Goal: Transaction & Acquisition: Book appointment/travel/reservation

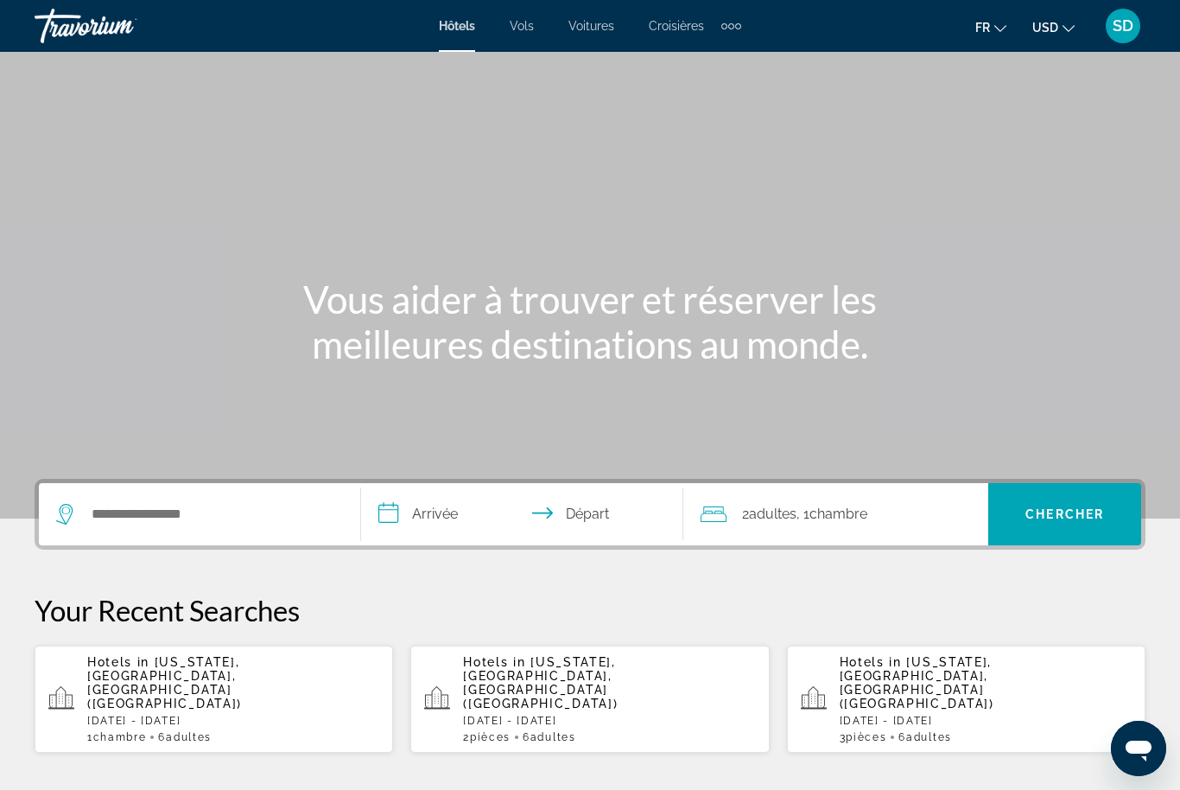
click at [1045, 32] on span "USD" at bounding box center [1045, 28] width 26 height 14
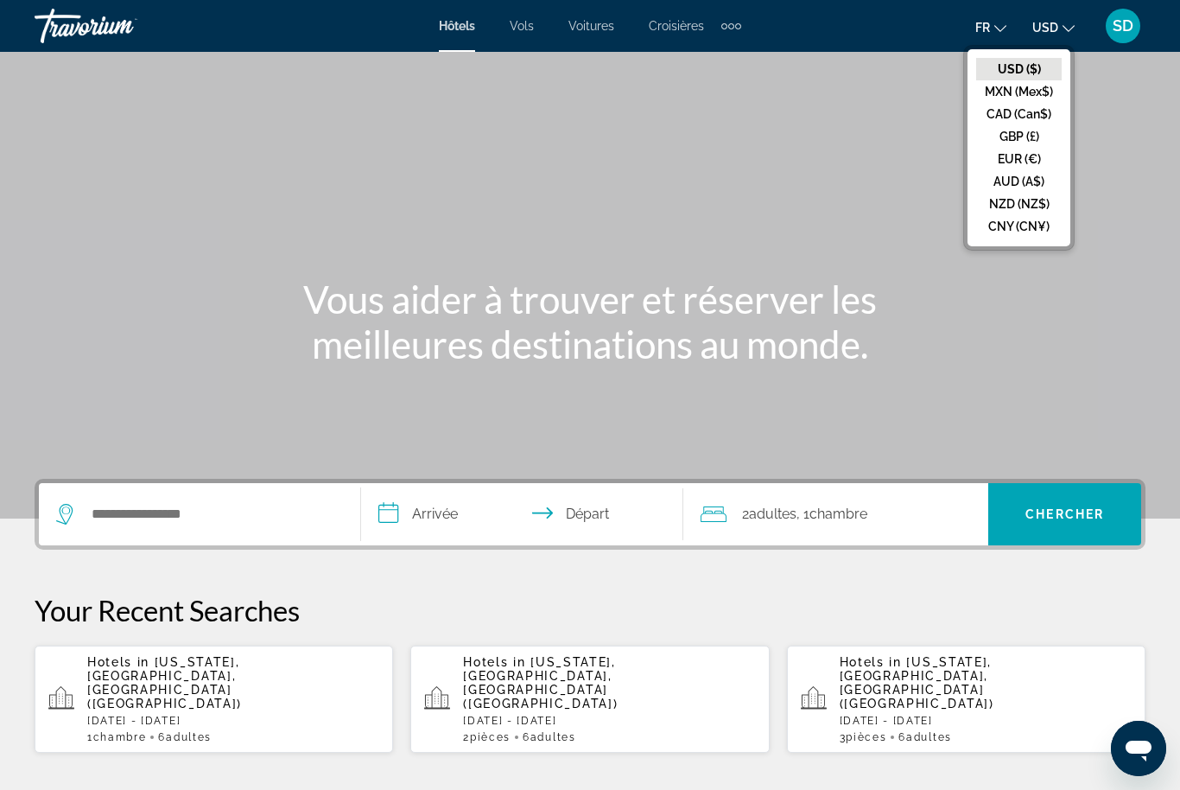
click at [1002, 164] on button "EUR (€)" at bounding box center [1019, 159] width 86 height 22
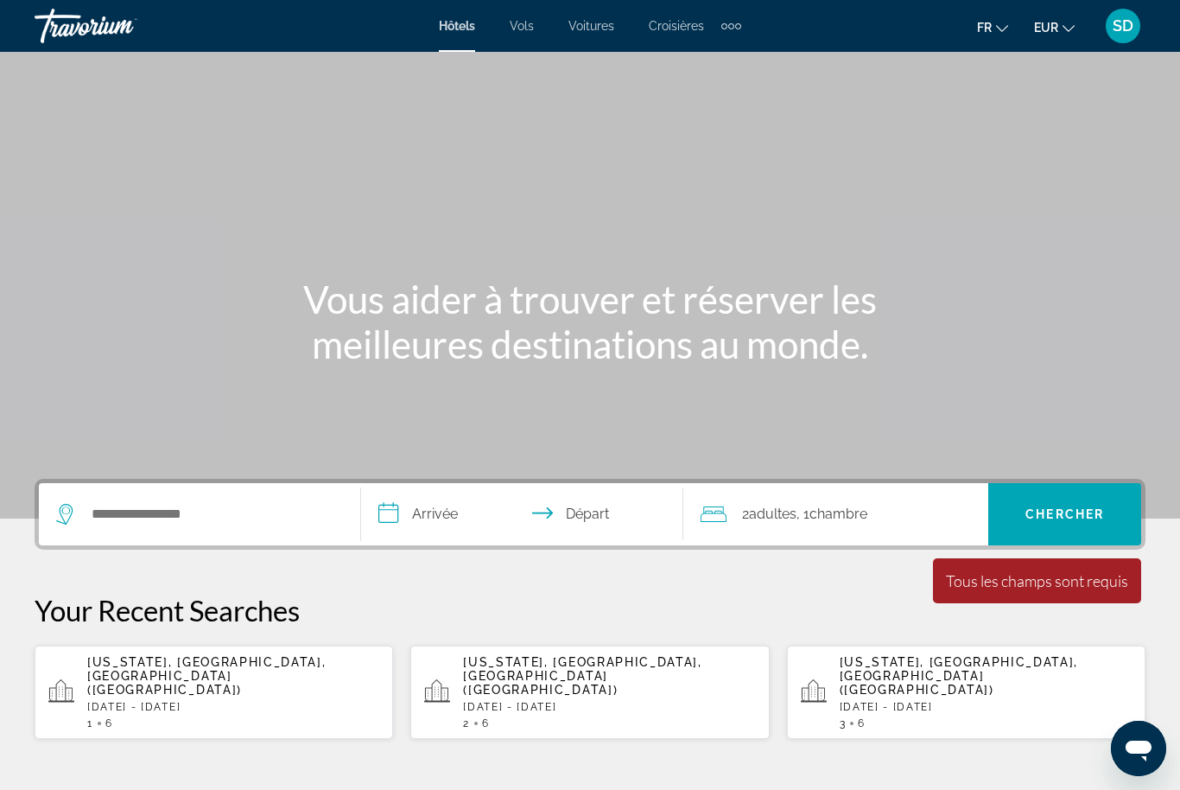
click at [1041, 701] on p "[DATE] - [DATE]" at bounding box center [986, 707] width 292 height 12
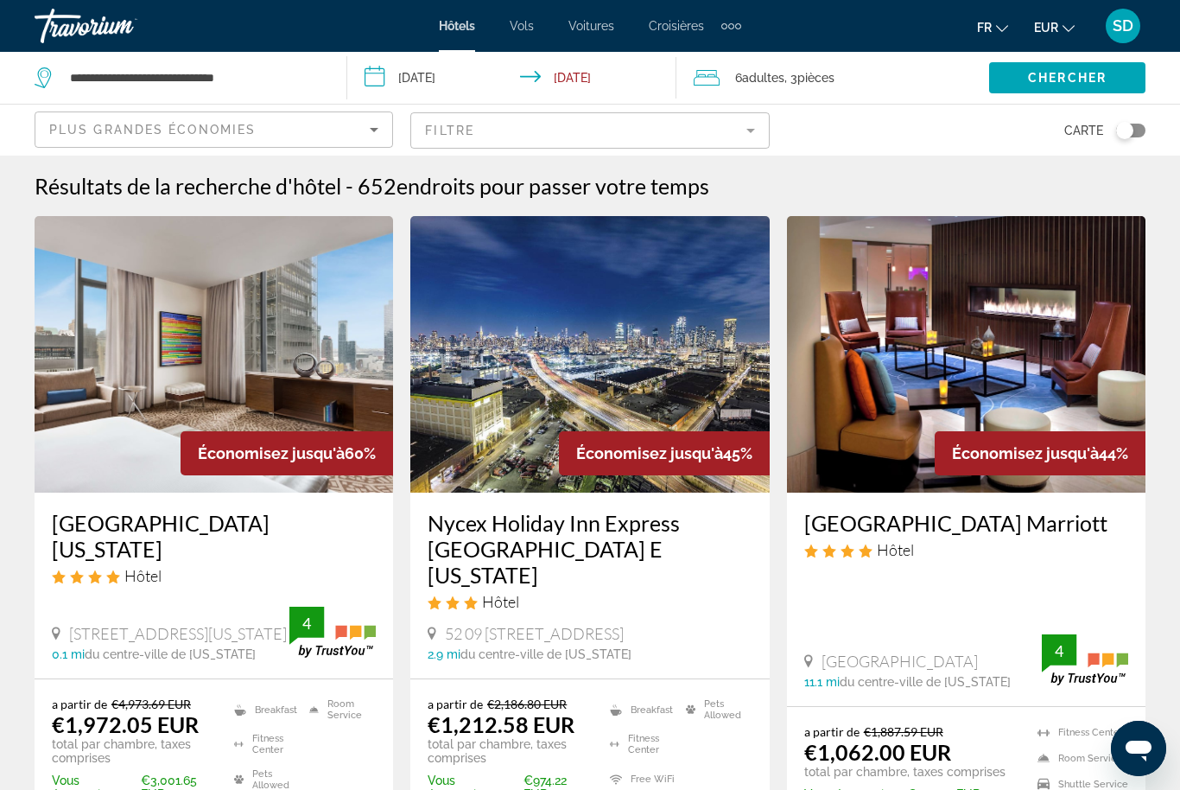
click at [726, 137] on mat-form-field "Filtre" at bounding box center [589, 130] width 359 height 36
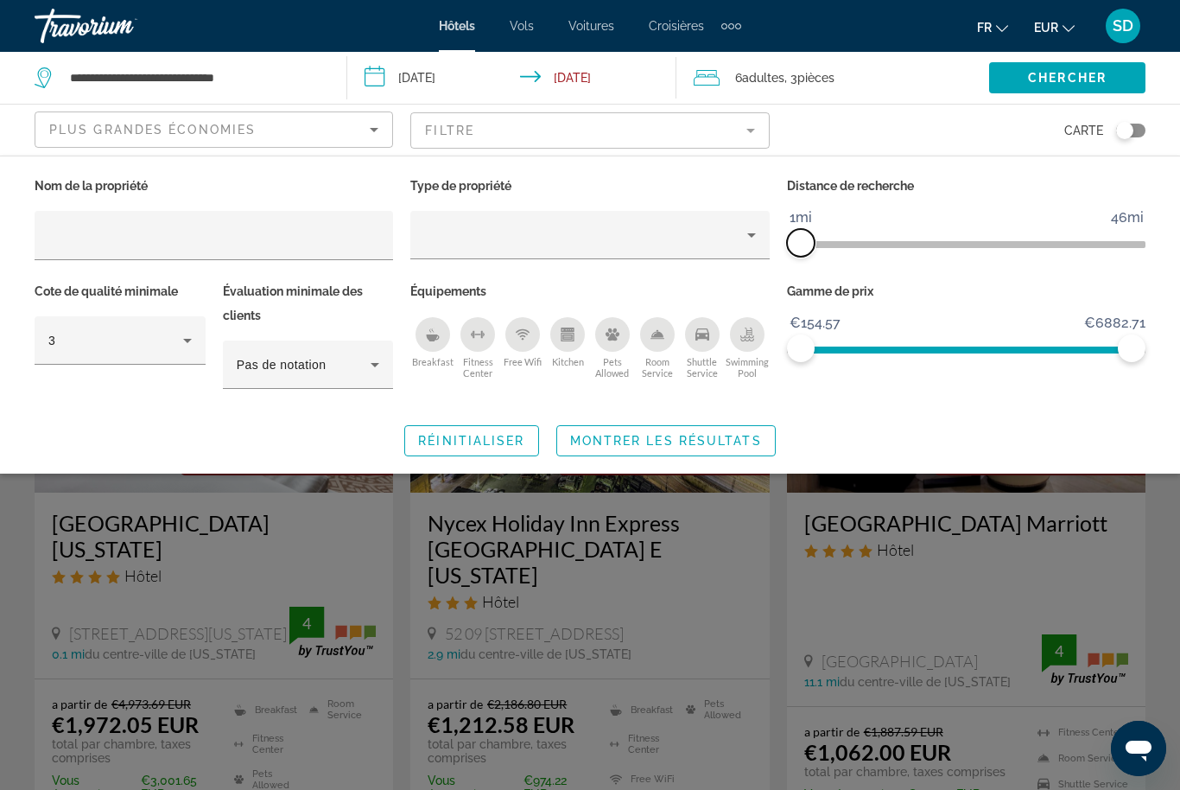
drag, startPoint x: 1020, startPoint y: 248, endPoint x: 797, endPoint y: 245, distance: 223.8
click at [797, 245] on span "ngx-slider" at bounding box center [801, 243] width 28 height 28
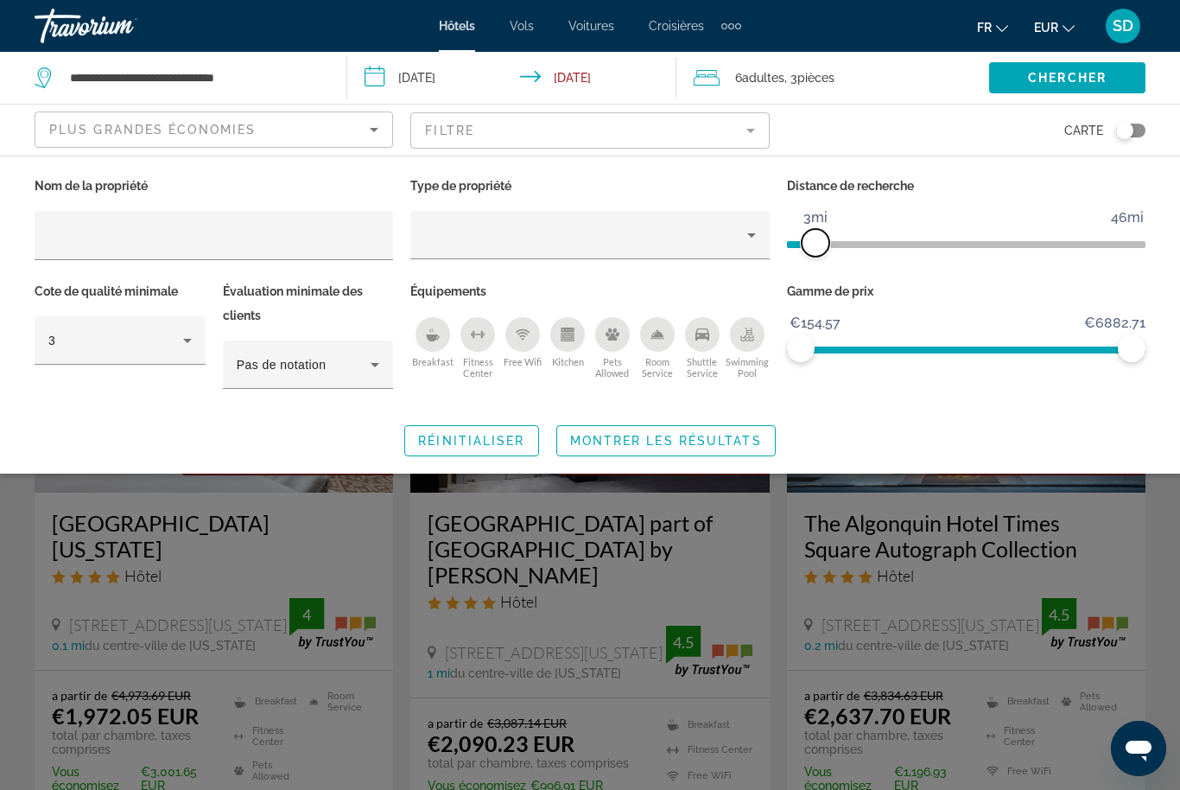
drag, startPoint x: 797, startPoint y: 245, endPoint x: 814, endPoint y: 252, distance: 18.6
click at [814, 252] on span "ngx-slider" at bounding box center [816, 243] width 28 height 28
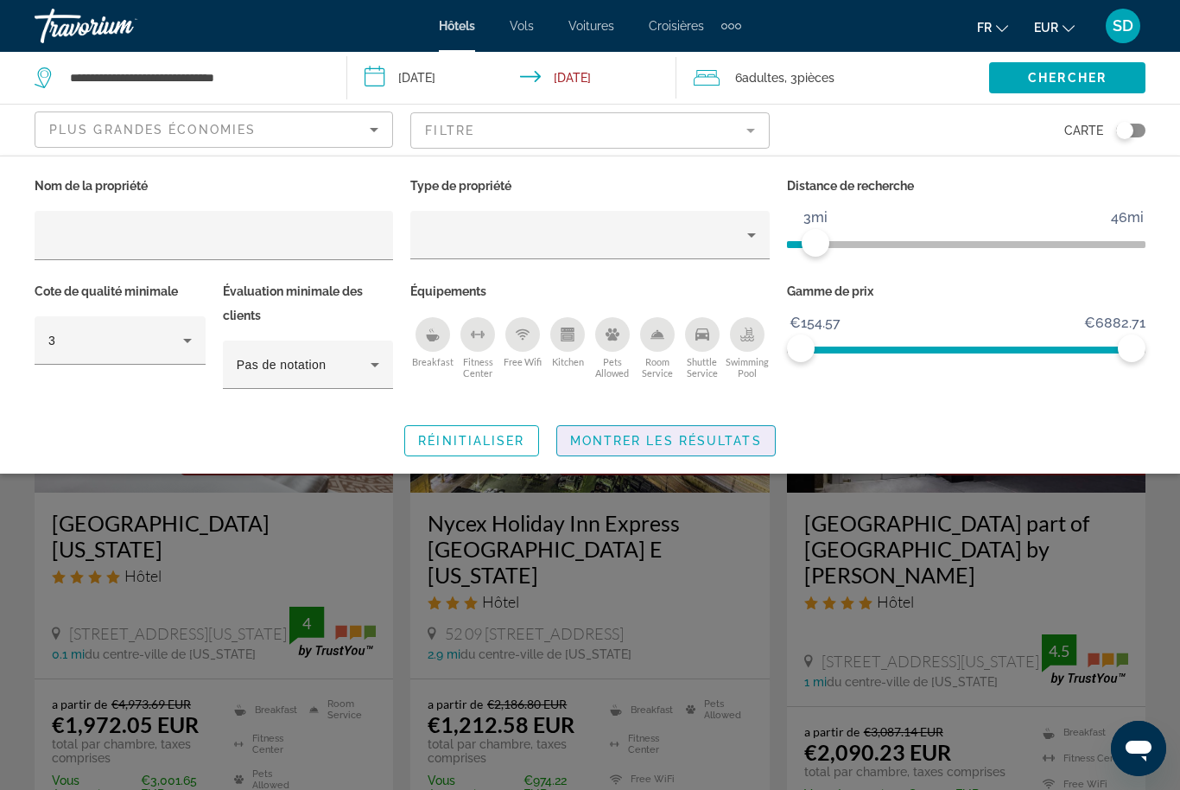
click at [658, 447] on span "Montrer les résultats" at bounding box center [666, 441] width 192 height 14
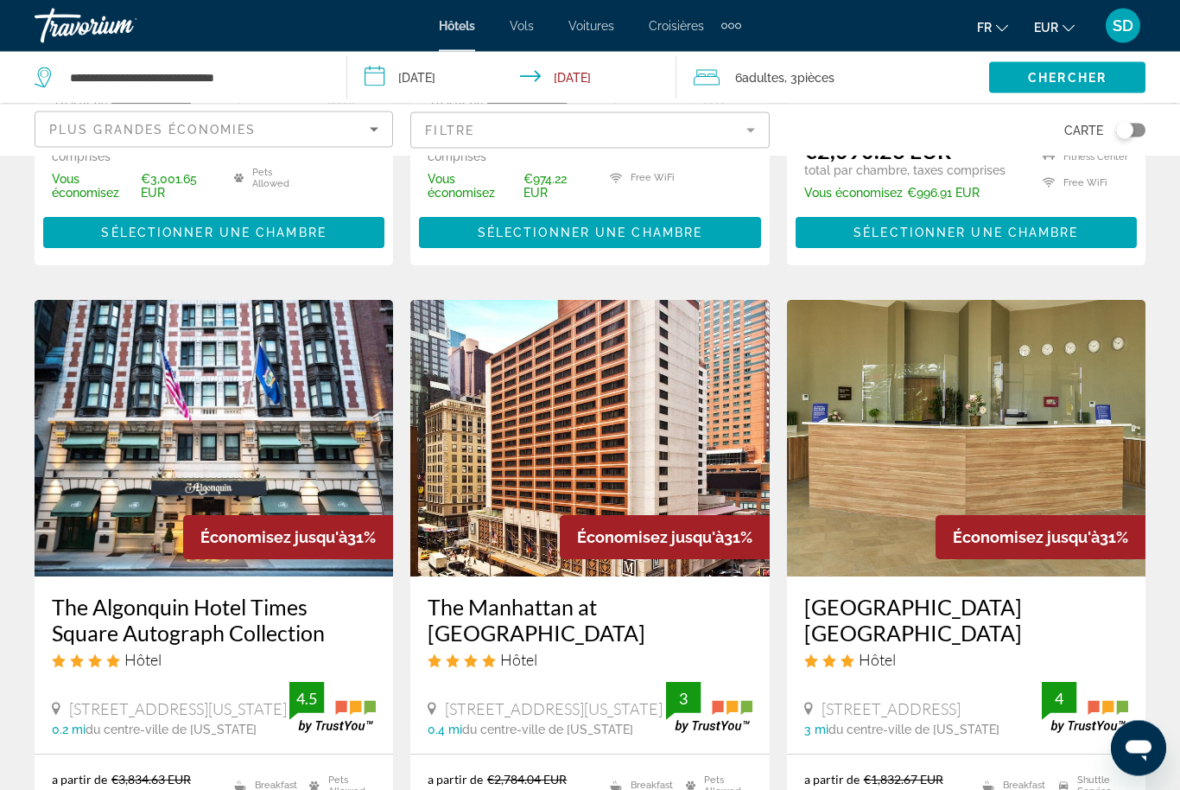
scroll to position [601, 0]
click at [587, 641] on div "The Manhattan at [GEOGRAPHIC_DATA] Hôtel [STREET_ADDRESS][US_STATE] 0.4 mi du c…" at bounding box center [589, 664] width 359 height 177
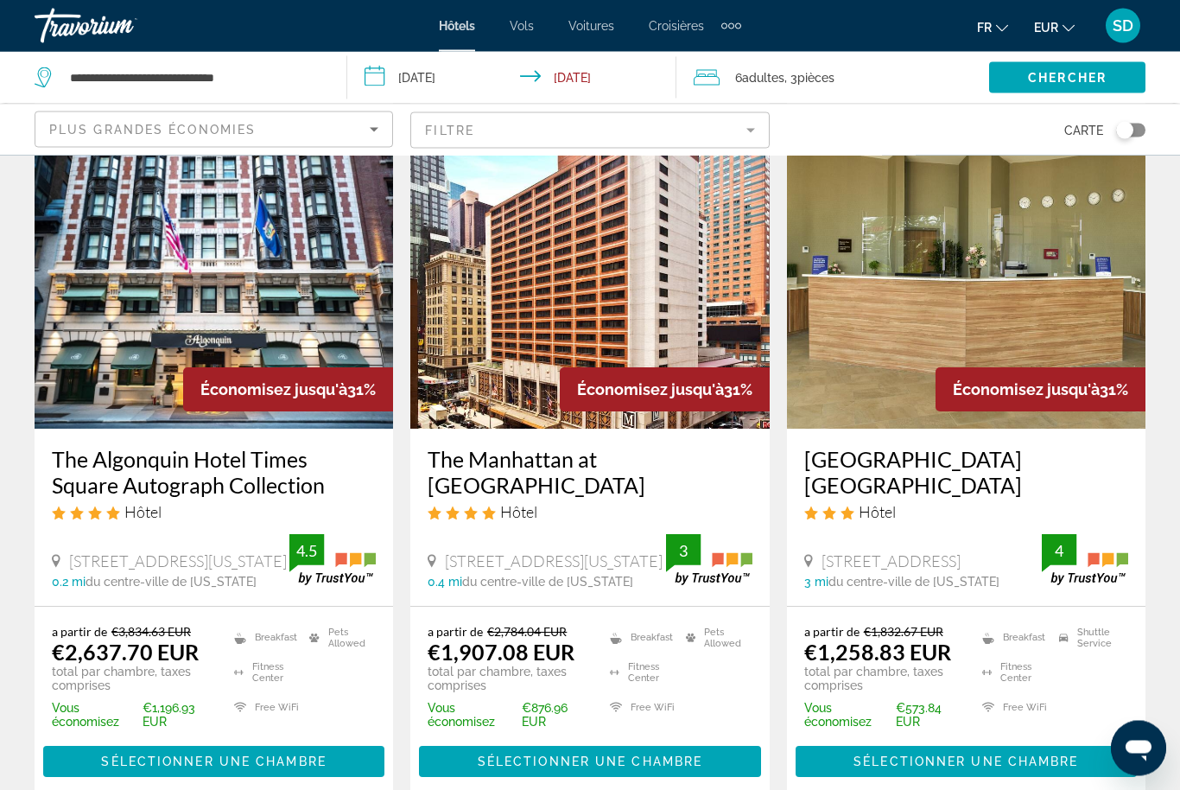
scroll to position [837, 0]
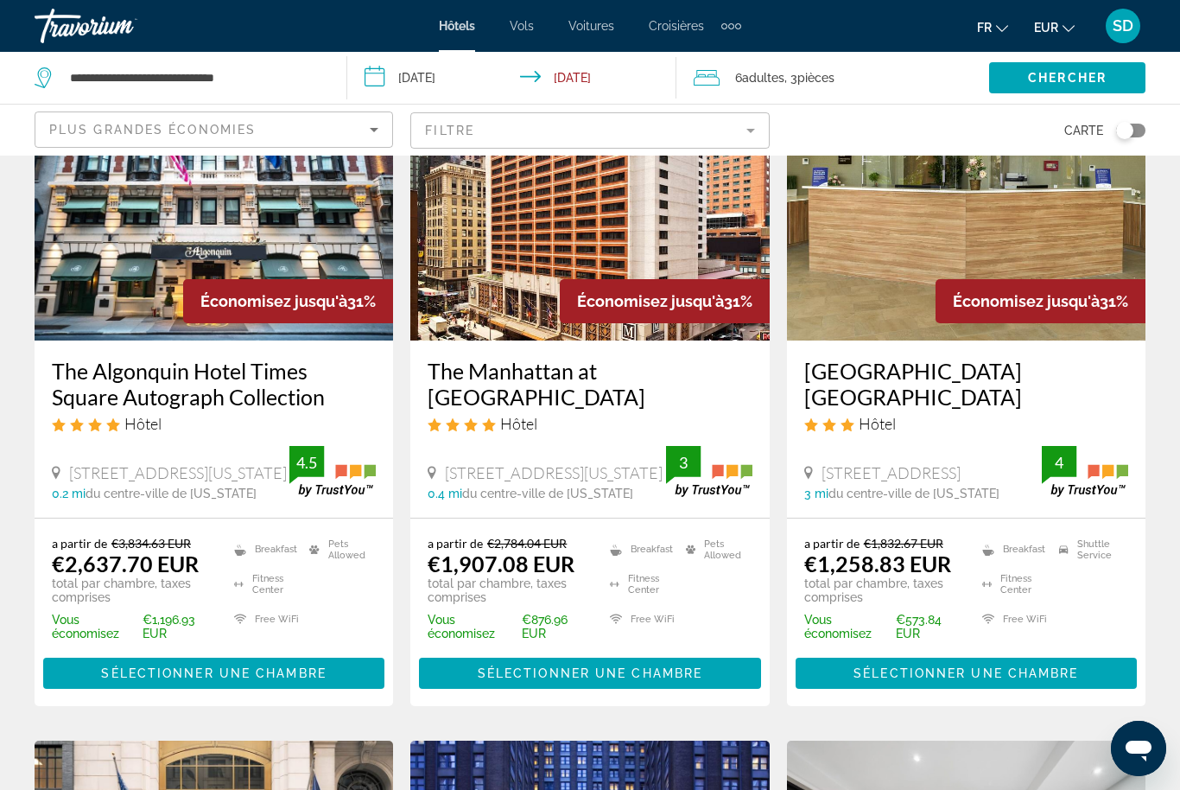
click at [571, 300] on img "Main content" at bounding box center [589, 202] width 359 height 276
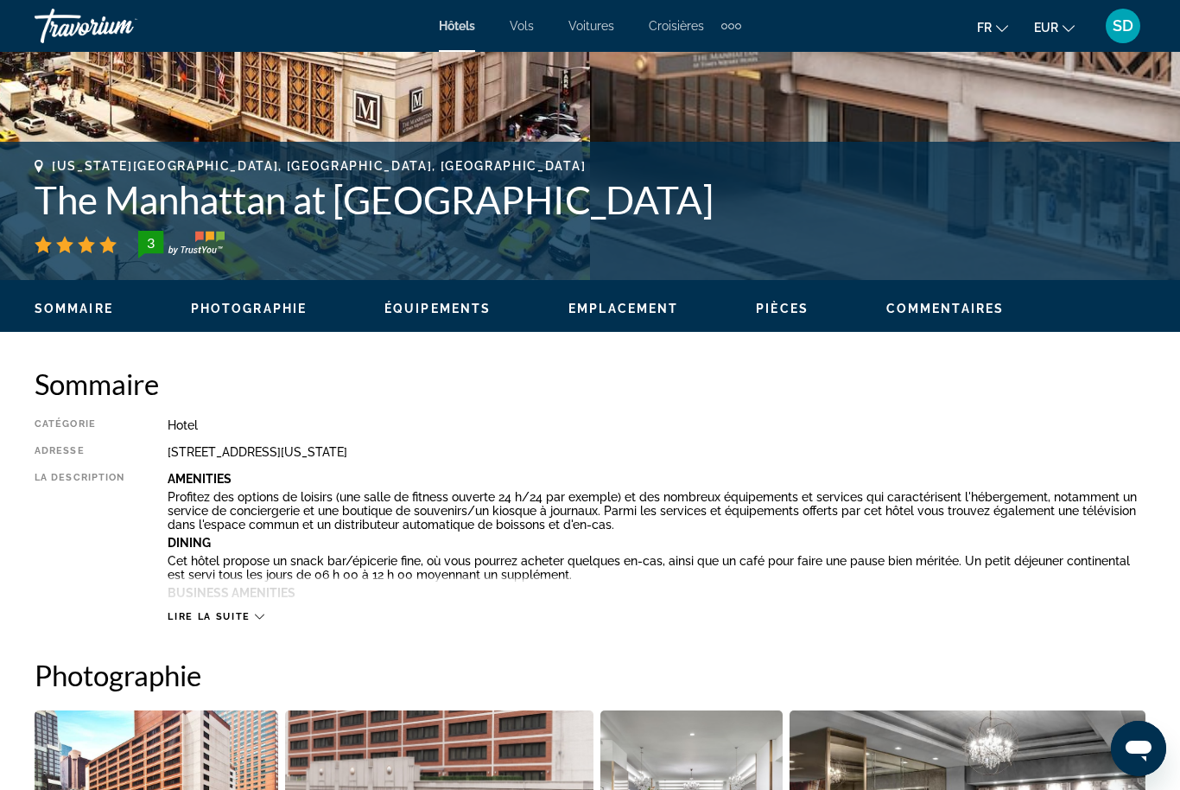
click at [242, 317] on div "Sommaire Photographie Équipements Emplacement Pièces Commentaires Voir les disp…" at bounding box center [590, 307] width 1180 height 54
click at [266, 306] on span "Photographie" at bounding box center [249, 309] width 116 height 14
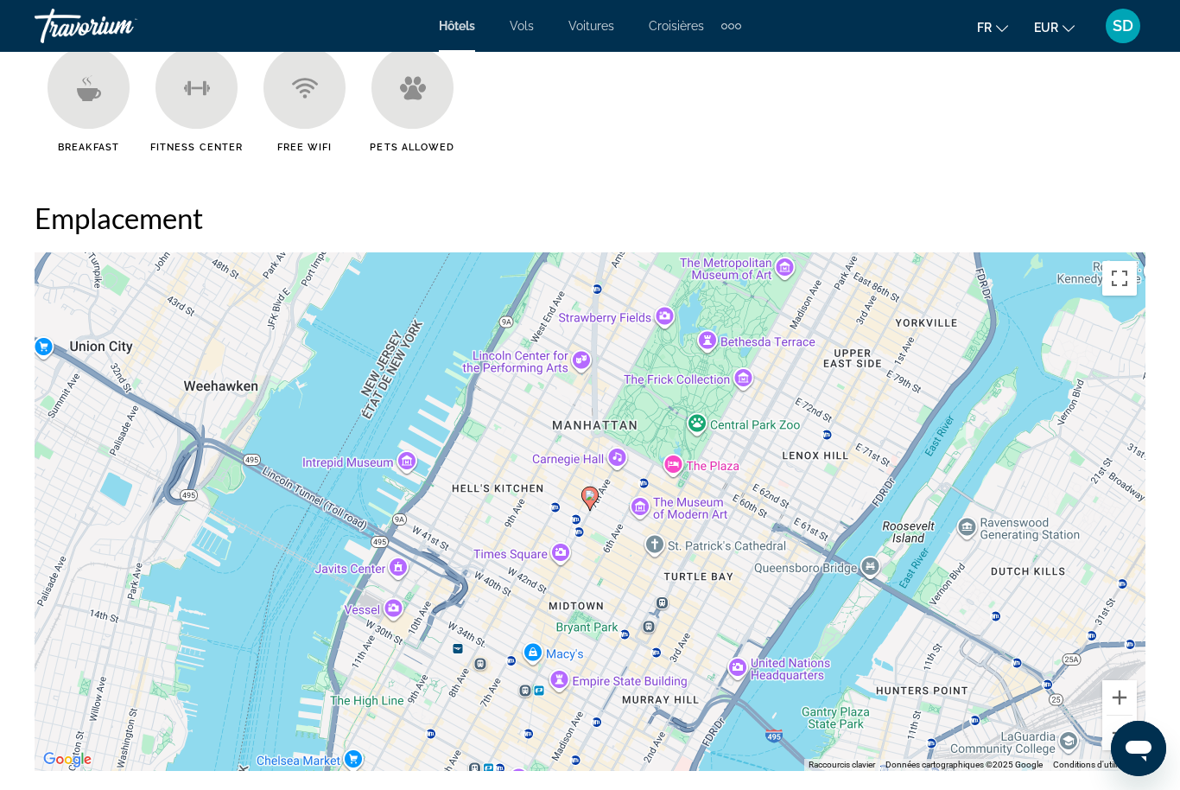
click at [598, 533] on div "Pour activer le glissement avec le clavier, appuyez sur Alt+Entrée. Une fois ce…" at bounding box center [590, 511] width 1111 height 518
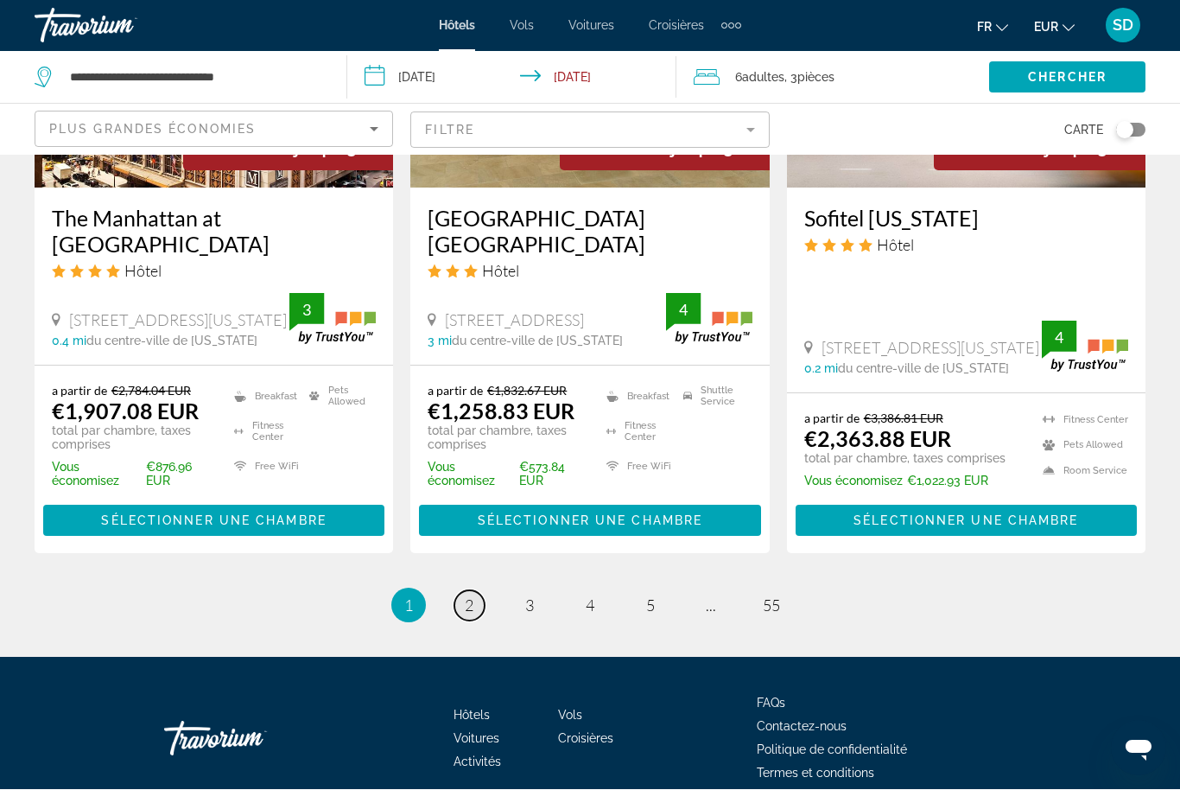
click at [458, 591] on link "page 2" at bounding box center [469, 606] width 30 height 30
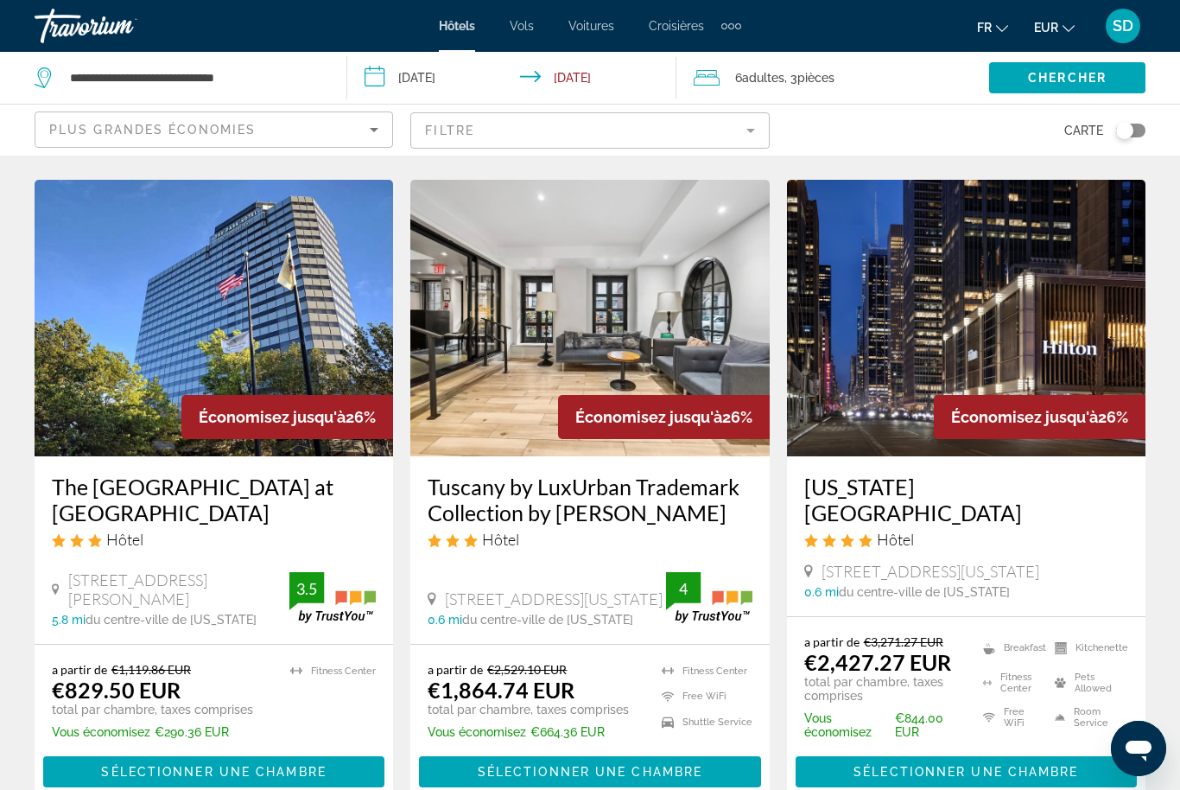
click at [1013, 473] on h3 "[US_STATE] [GEOGRAPHIC_DATA]" at bounding box center [966, 499] width 324 height 52
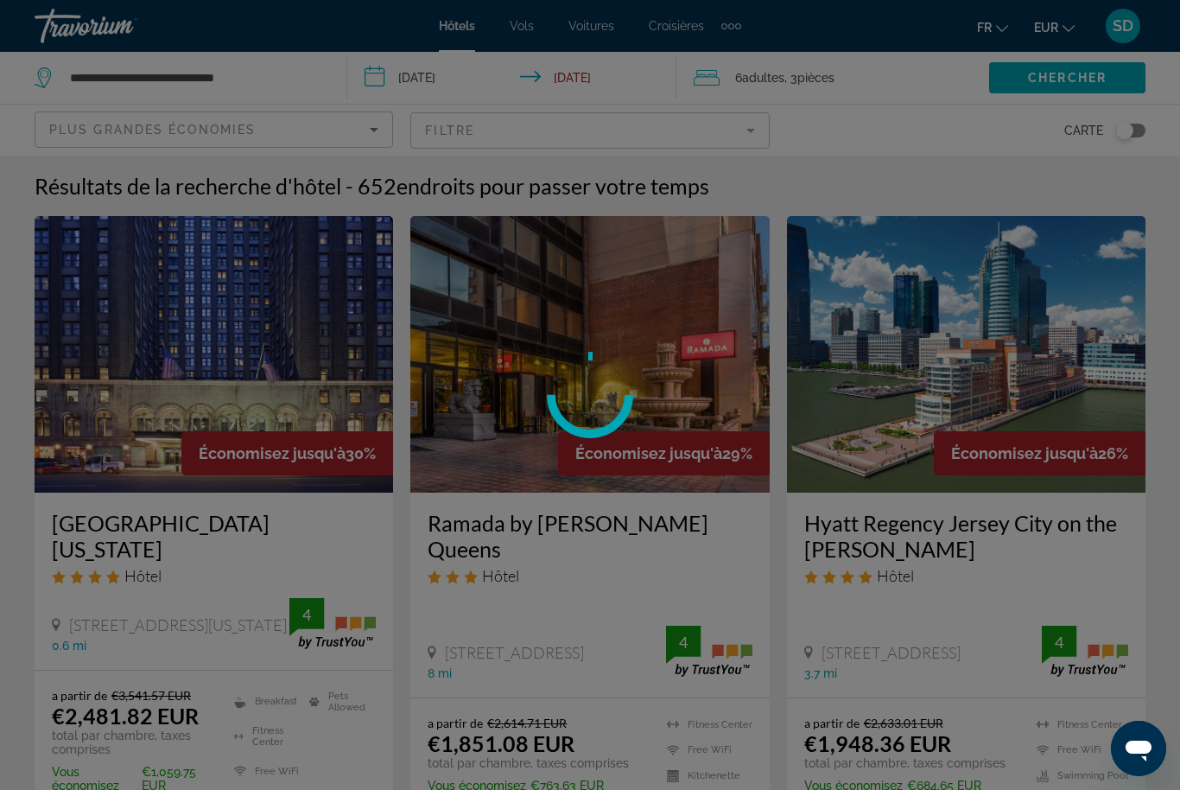
click at [611, 133] on div at bounding box center [590, 395] width 1180 height 790
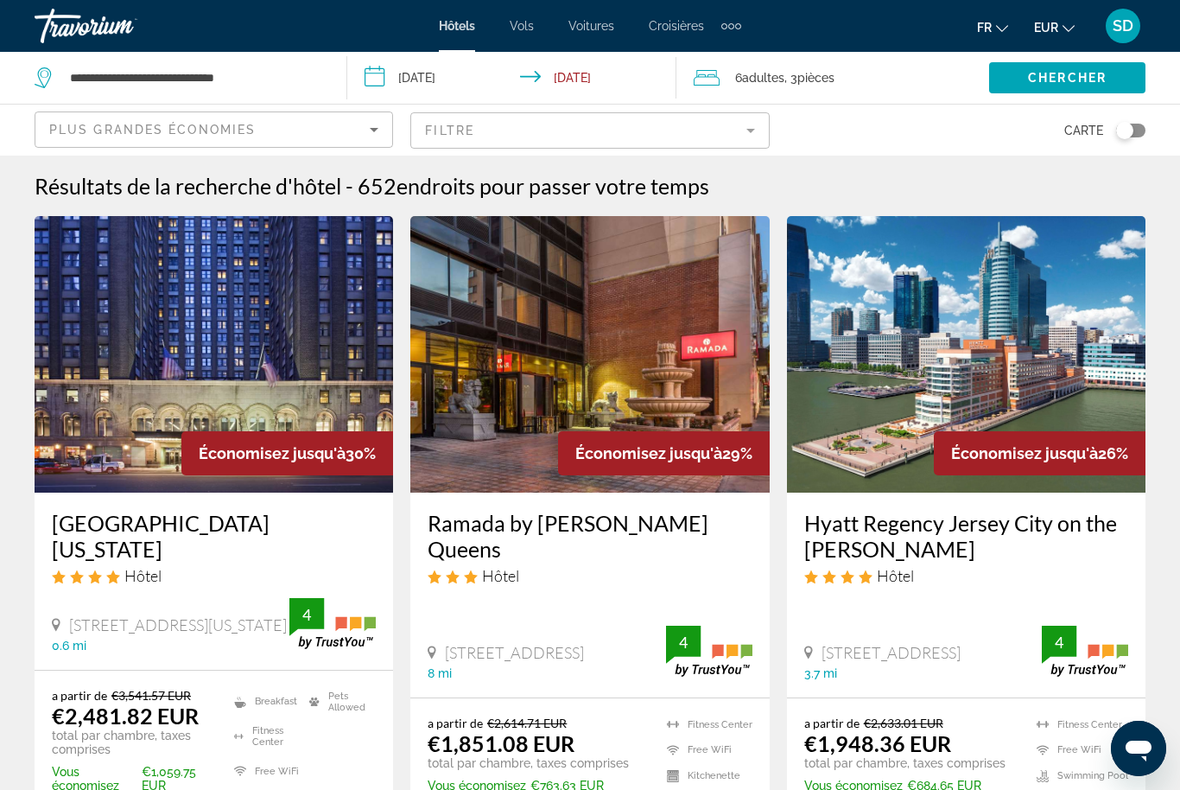
click at [638, 134] on mat-form-field "Filtre" at bounding box center [589, 130] width 359 height 36
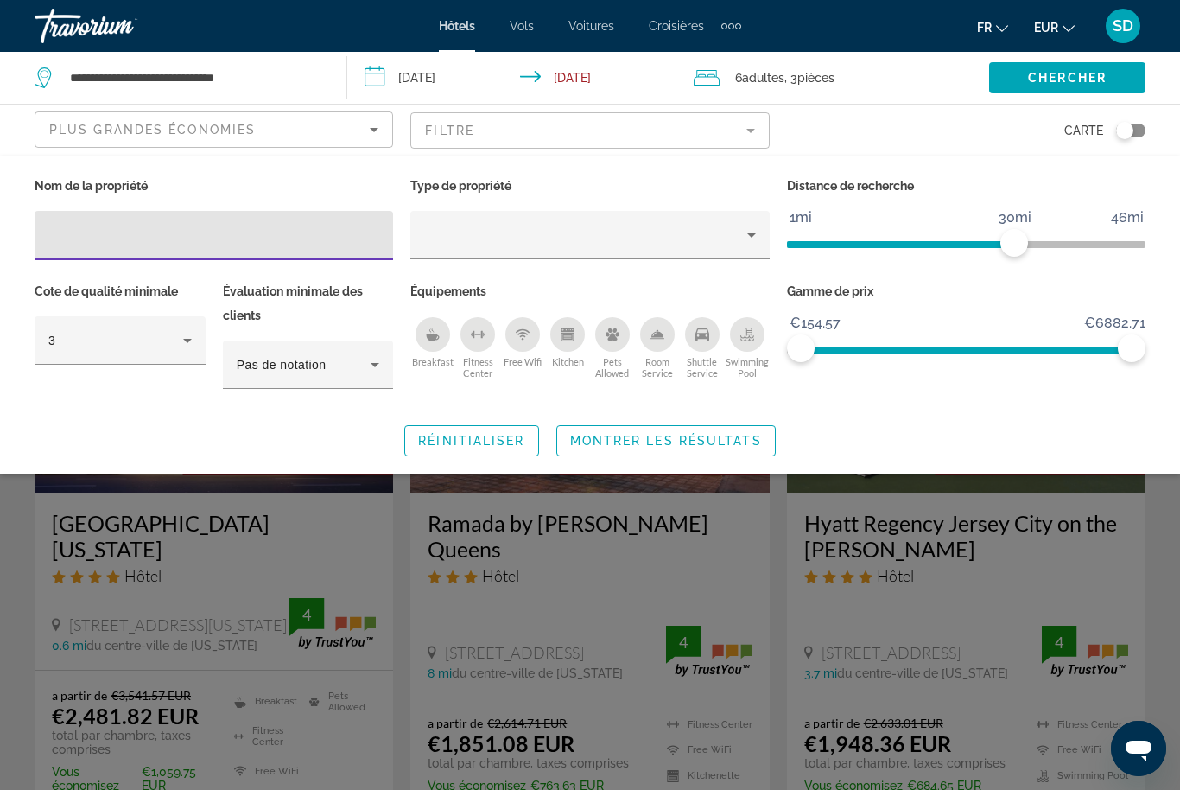
click at [817, 244] on ngx-slider "1mi 46mi 30mi" at bounding box center [966, 242] width 359 height 3
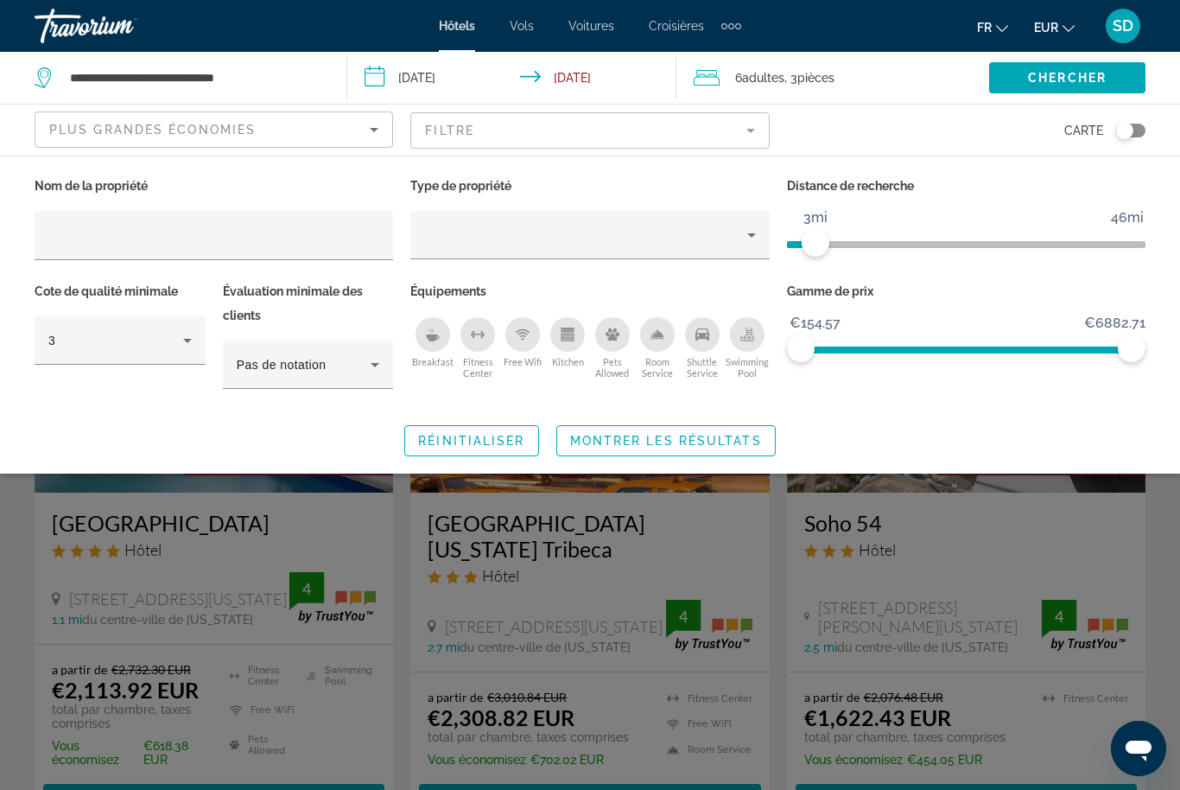
click at [639, 434] on span "Montrer les résultats" at bounding box center [666, 441] width 192 height 14
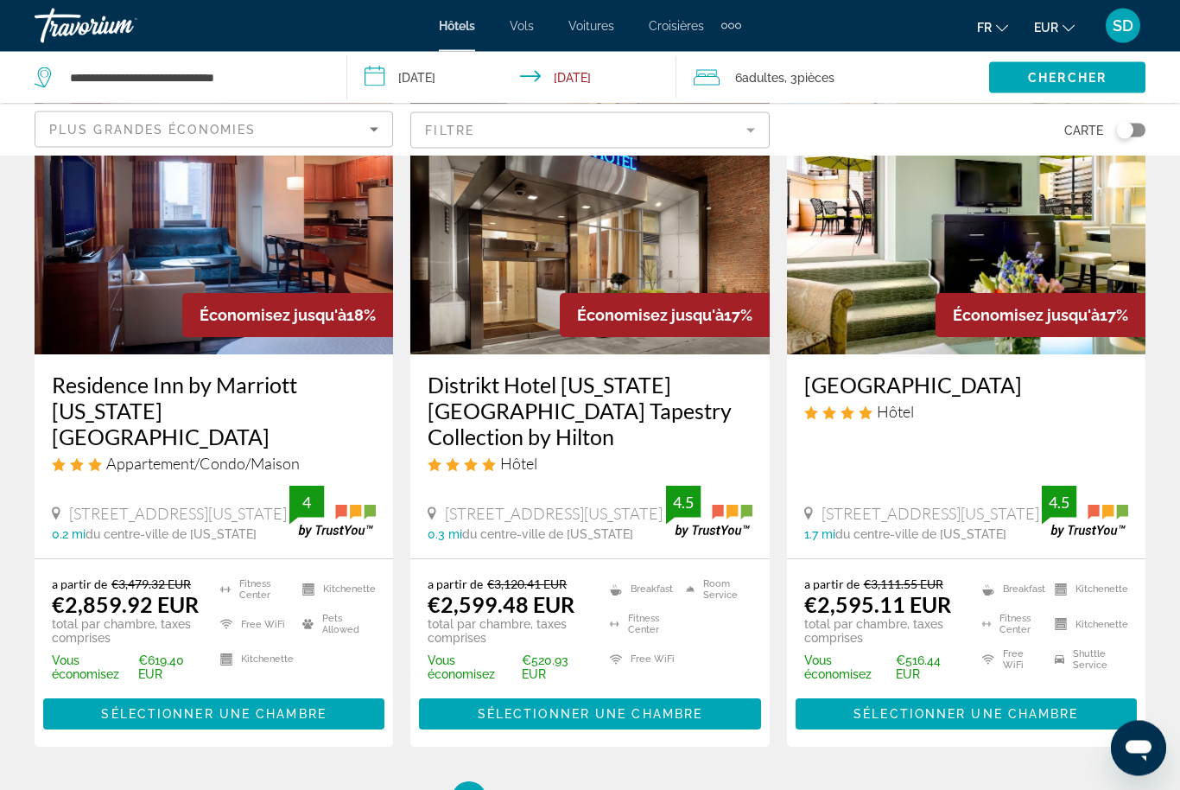
scroll to position [2117, 0]
click at [530, 789] on span "3" at bounding box center [529, 798] width 9 height 19
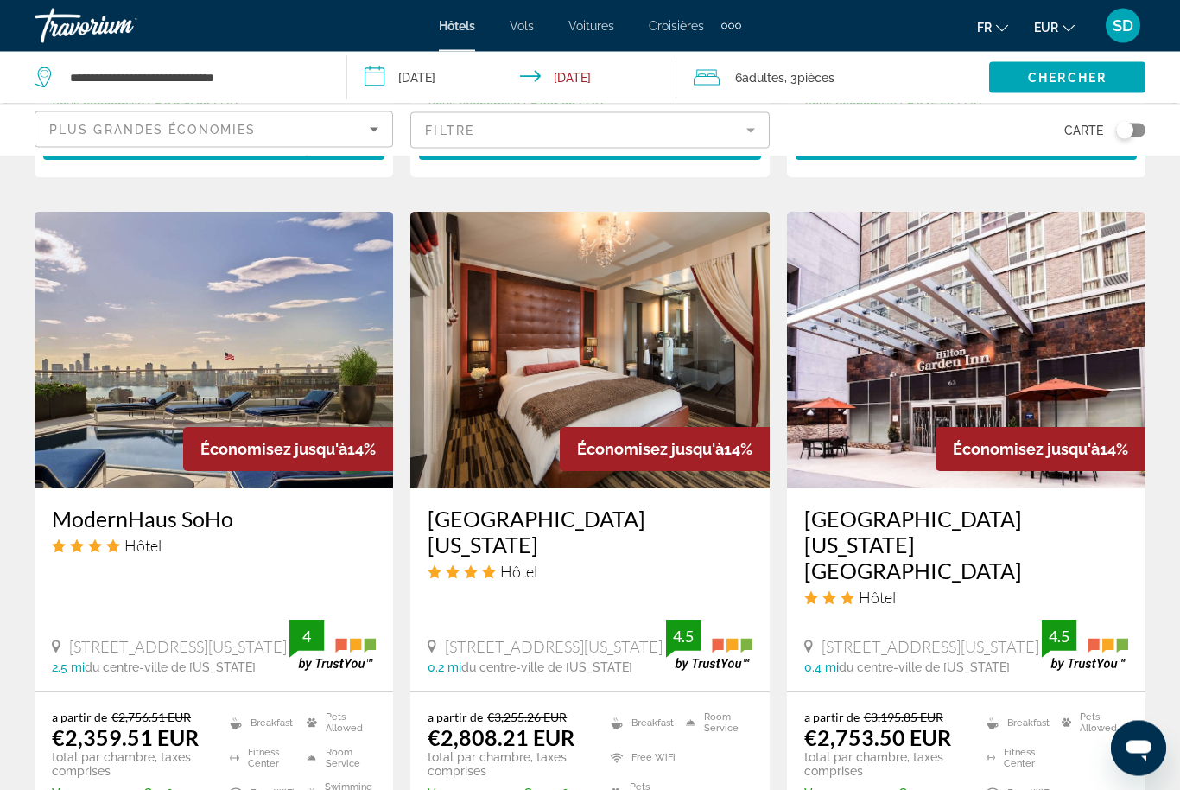
scroll to position [2034, 0]
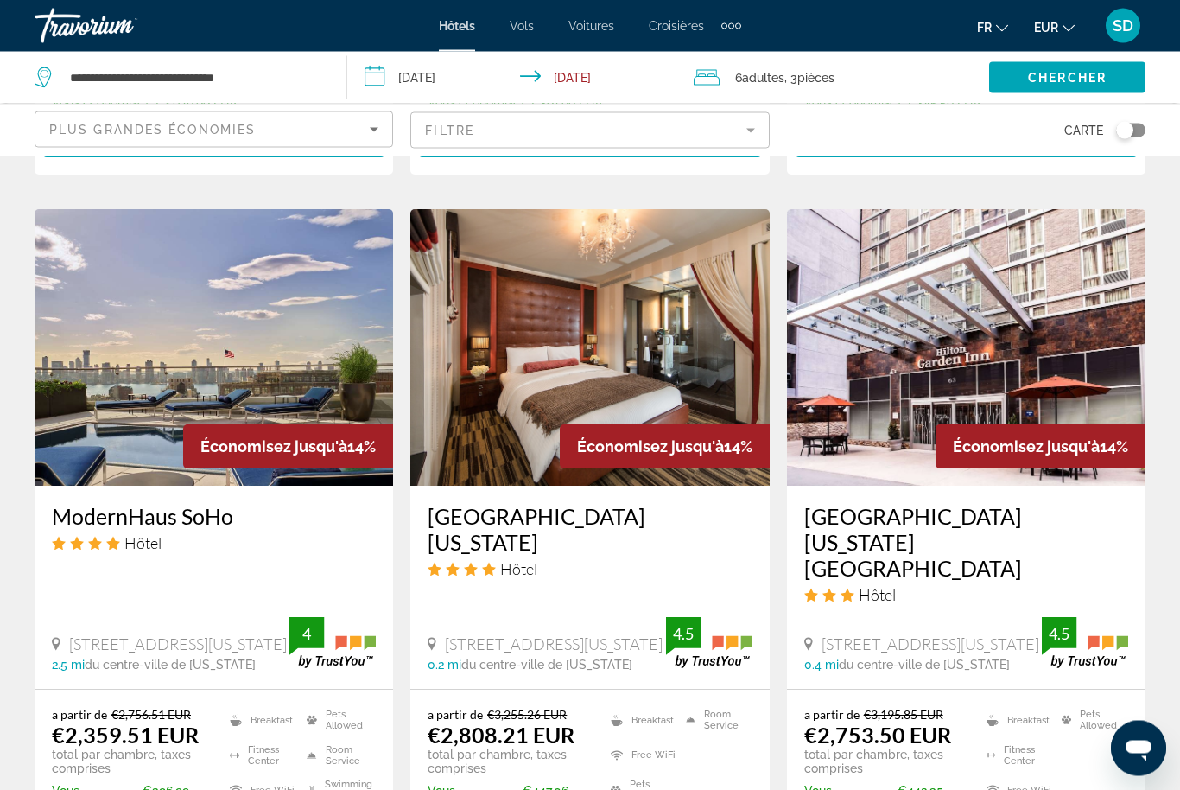
click at [738, 130] on mat-form-field "Filtre" at bounding box center [589, 130] width 359 height 36
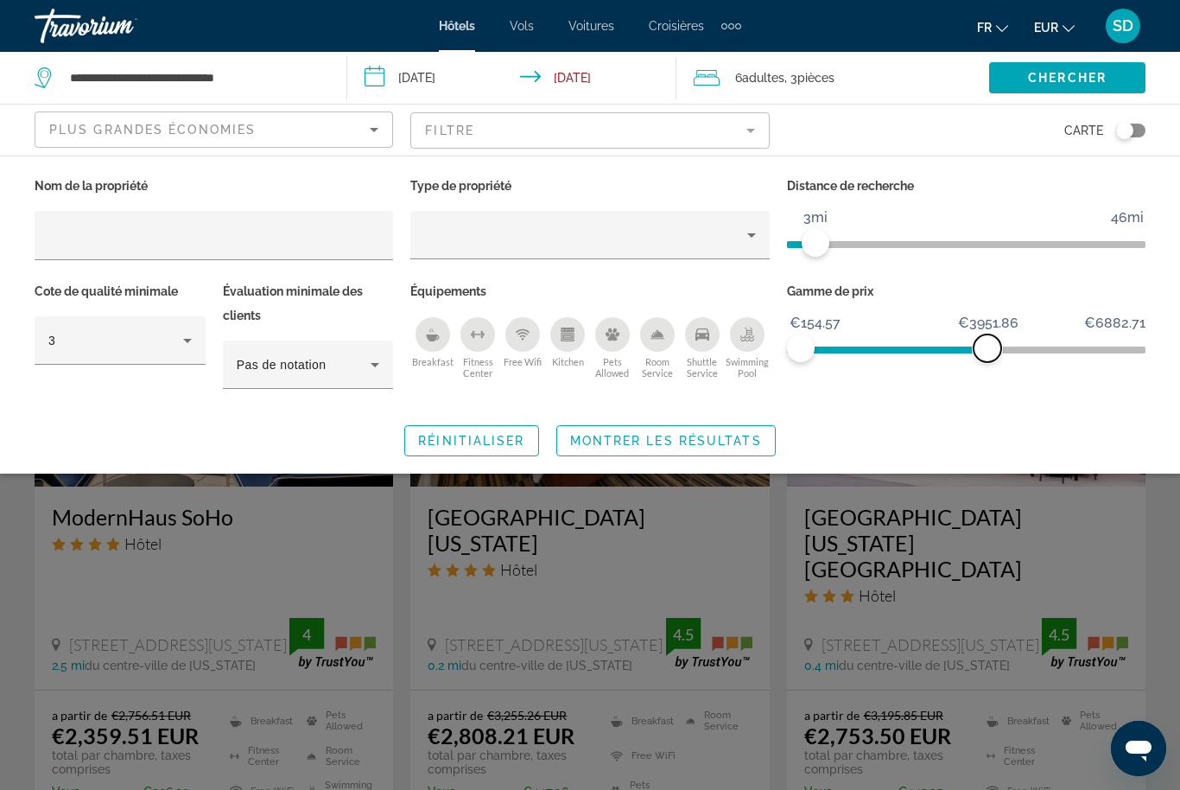
scroll to position [2035, 0]
drag, startPoint x: 1129, startPoint y: 352, endPoint x: 936, endPoint y: 351, distance: 192.7
click at [936, 351] on span "ngx-slider-max" at bounding box center [937, 348] width 28 height 28
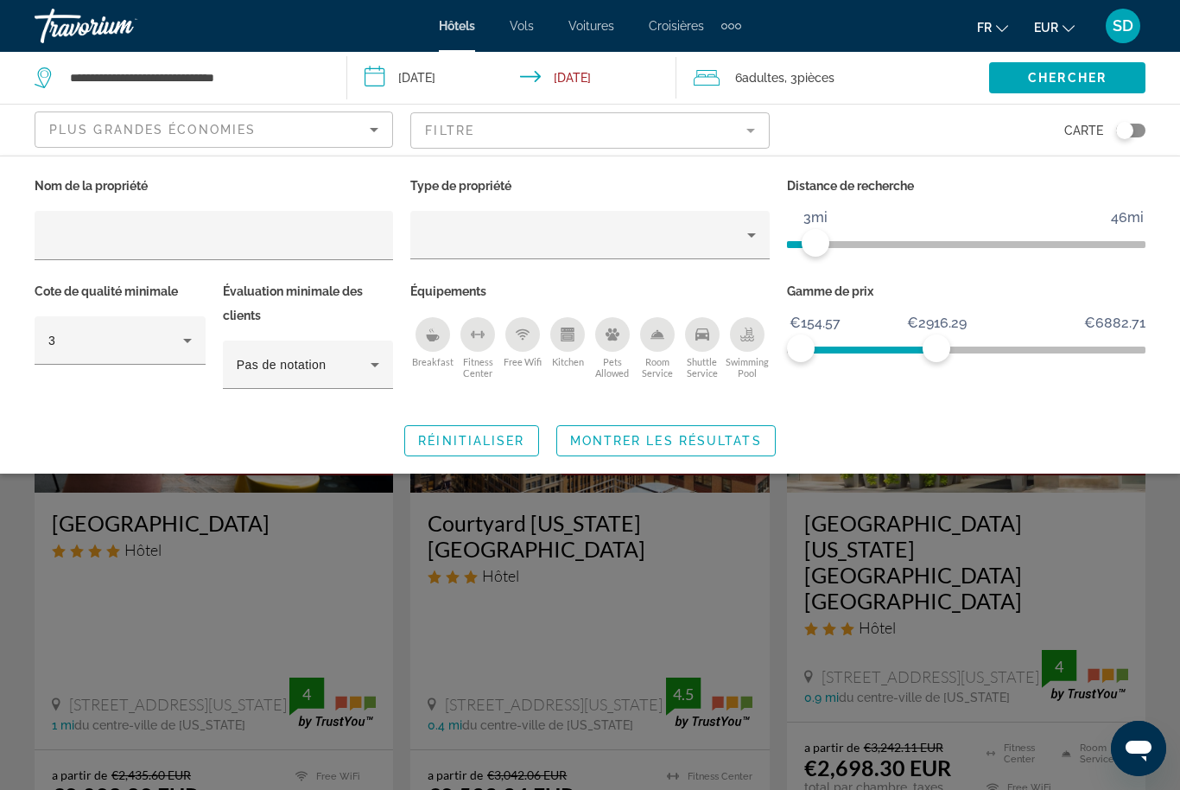
click at [620, 447] on span "Montrer les résultats" at bounding box center [666, 441] width 192 height 14
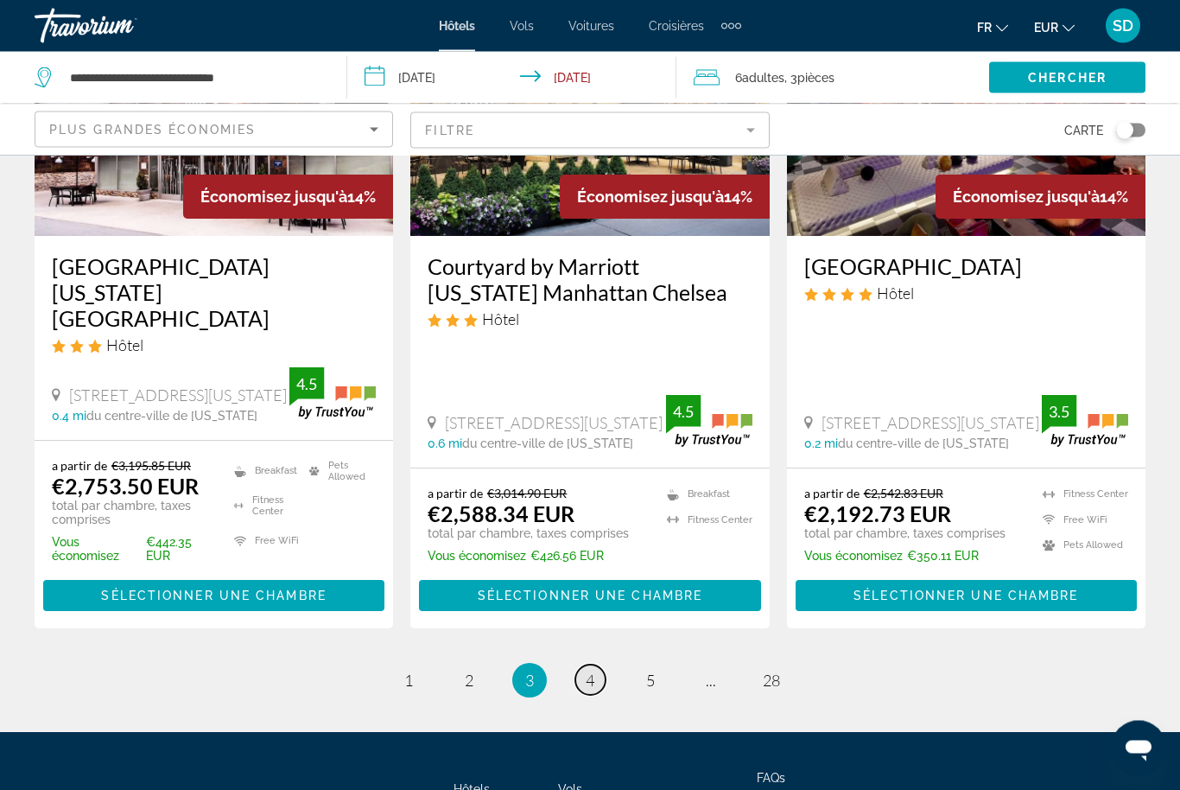
scroll to position [2310, 0]
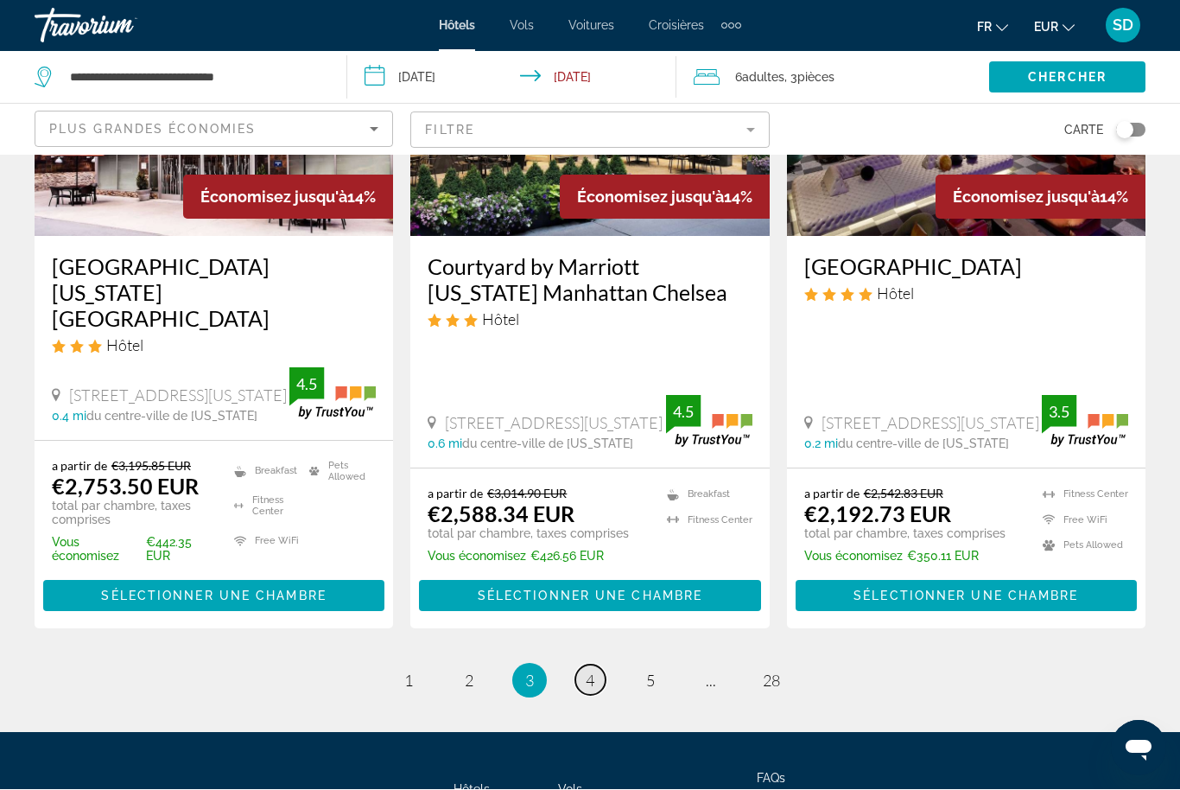
click at [594, 671] on span "4" at bounding box center [590, 680] width 9 height 19
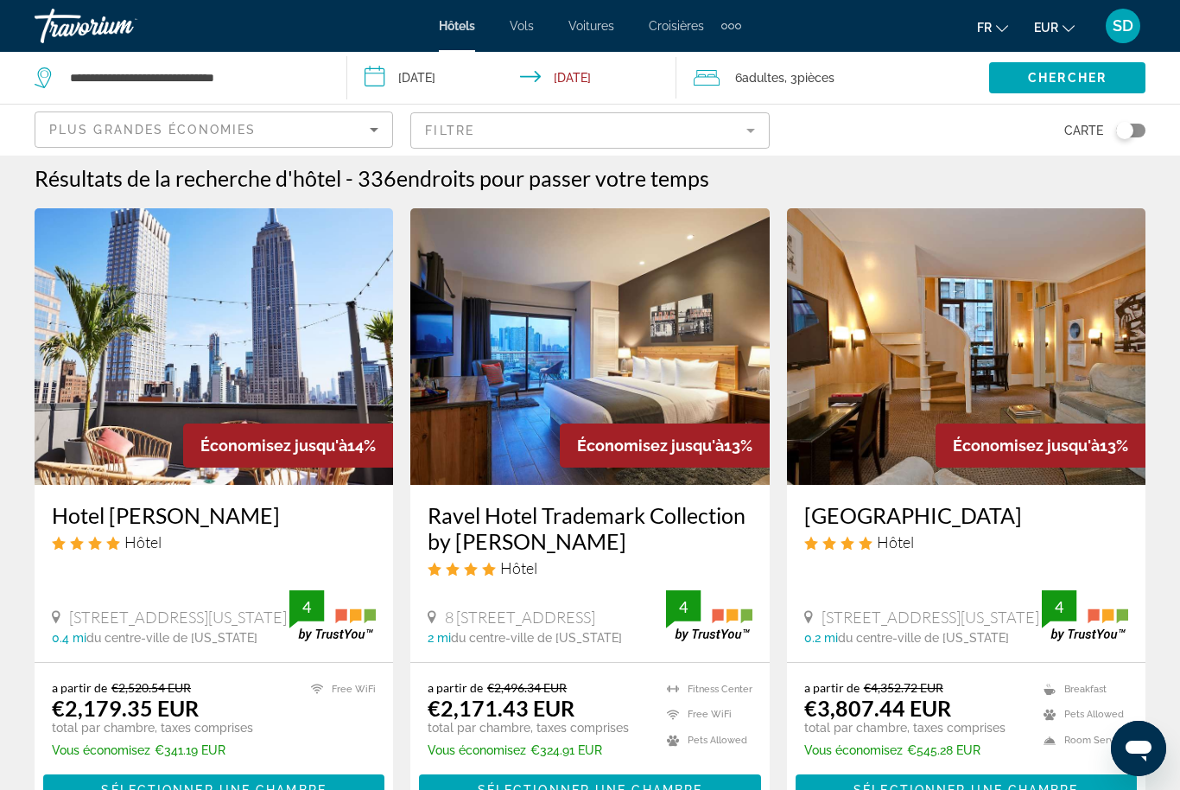
click at [700, 130] on mat-form-field "Filtre" at bounding box center [589, 130] width 359 height 36
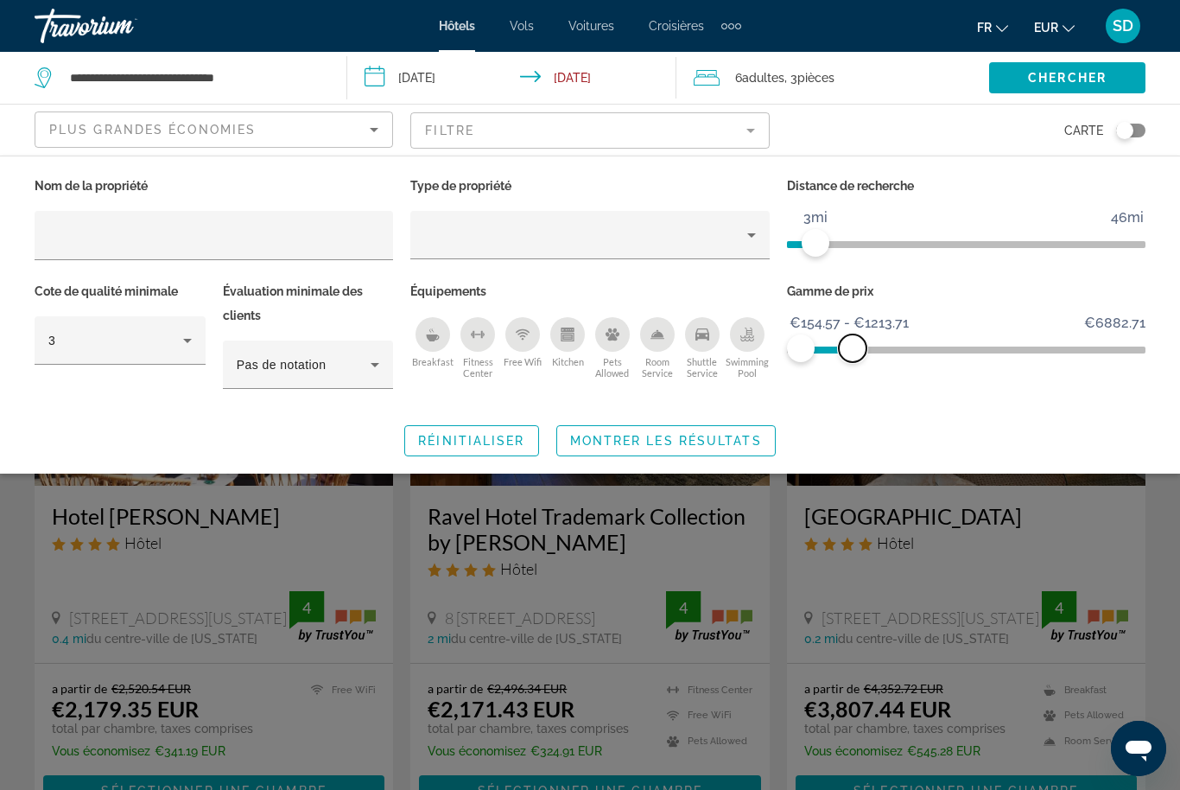
scroll to position [8, 0]
drag, startPoint x: 940, startPoint y: 351, endPoint x: 853, endPoint y: 352, distance: 87.3
click at [853, 352] on span "ngx-slider-max" at bounding box center [852, 348] width 28 height 28
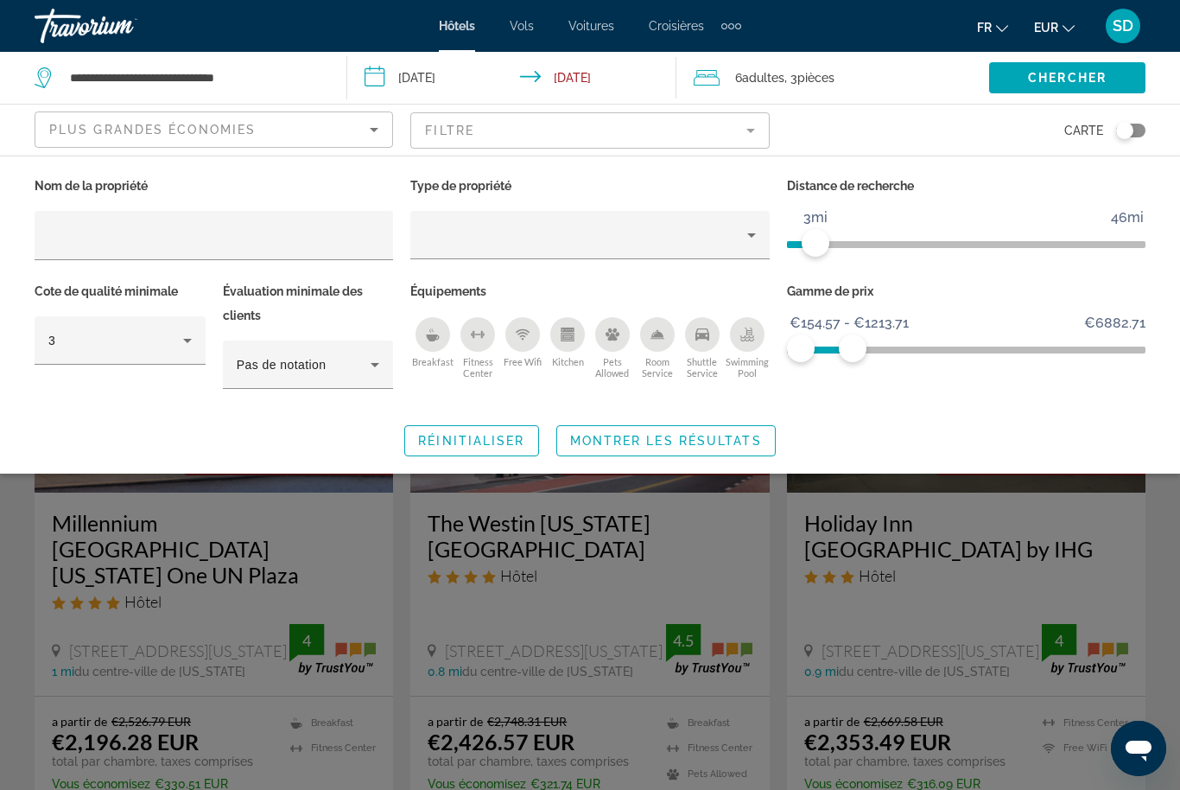
click at [717, 441] on span "Montrer les résultats" at bounding box center [666, 441] width 192 height 14
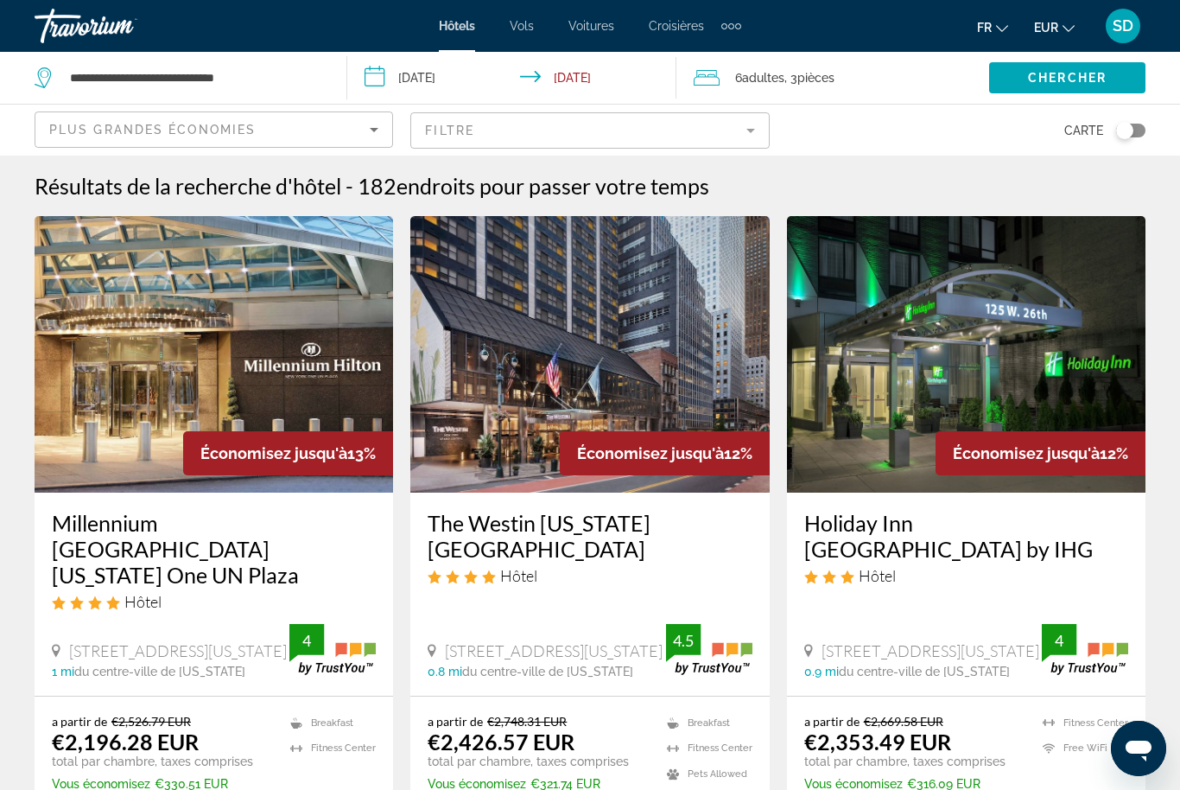
click at [162, 592] on div "Hôtel" at bounding box center [214, 601] width 324 height 19
click at [308, 343] on img "Main content" at bounding box center [214, 354] width 359 height 276
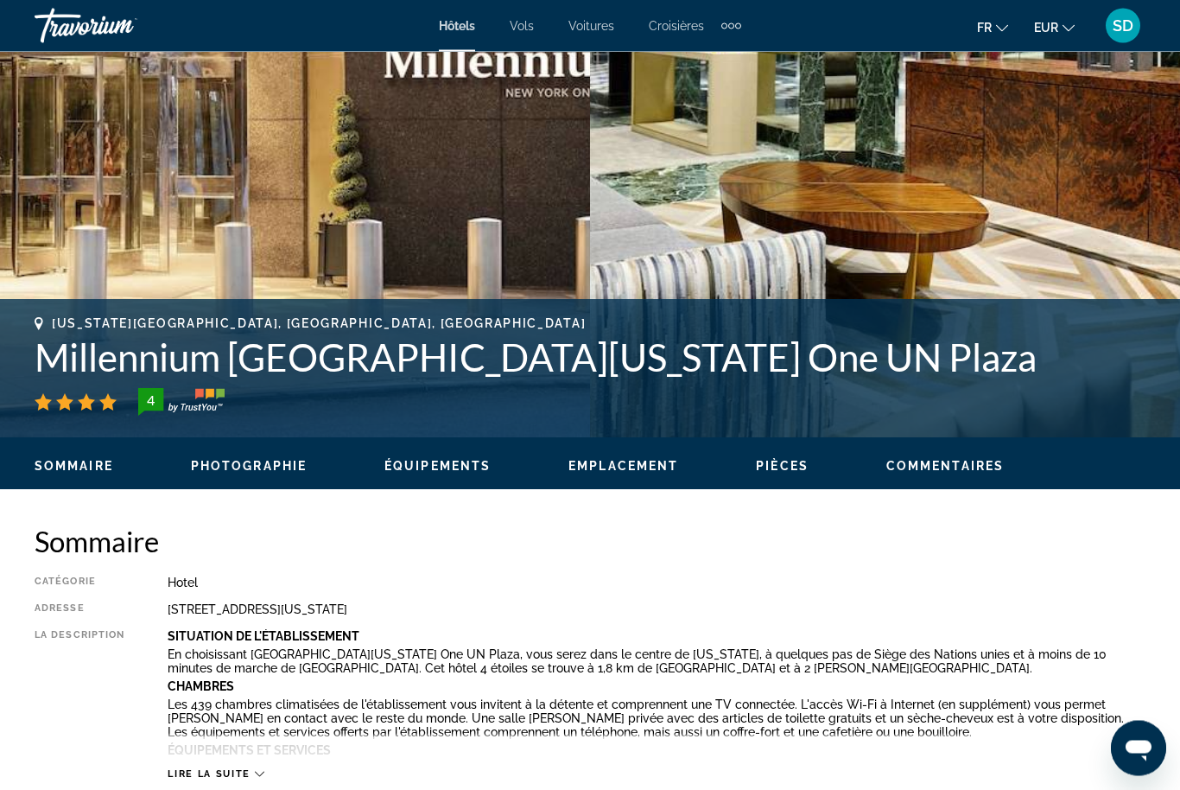
scroll to position [435, 0]
click at [288, 459] on span "Photographie" at bounding box center [249, 466] width 116 height 14
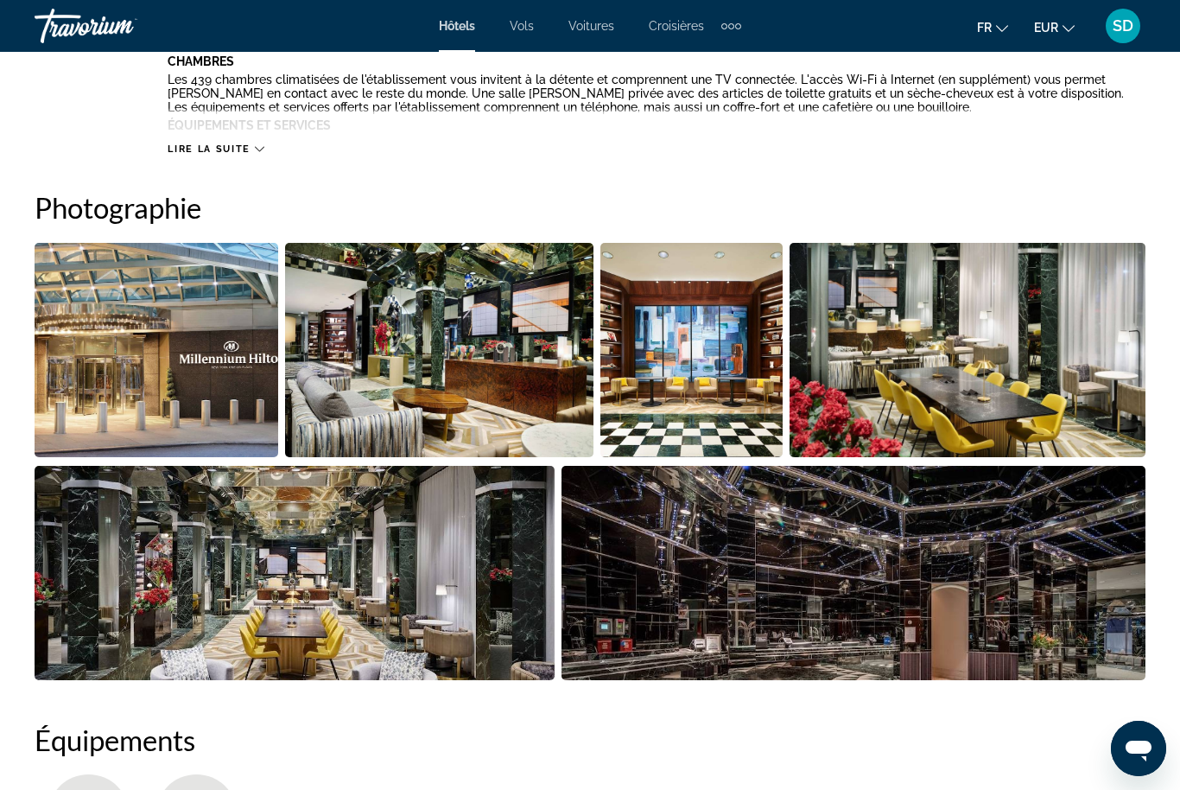
scroll to position [1146, 0]
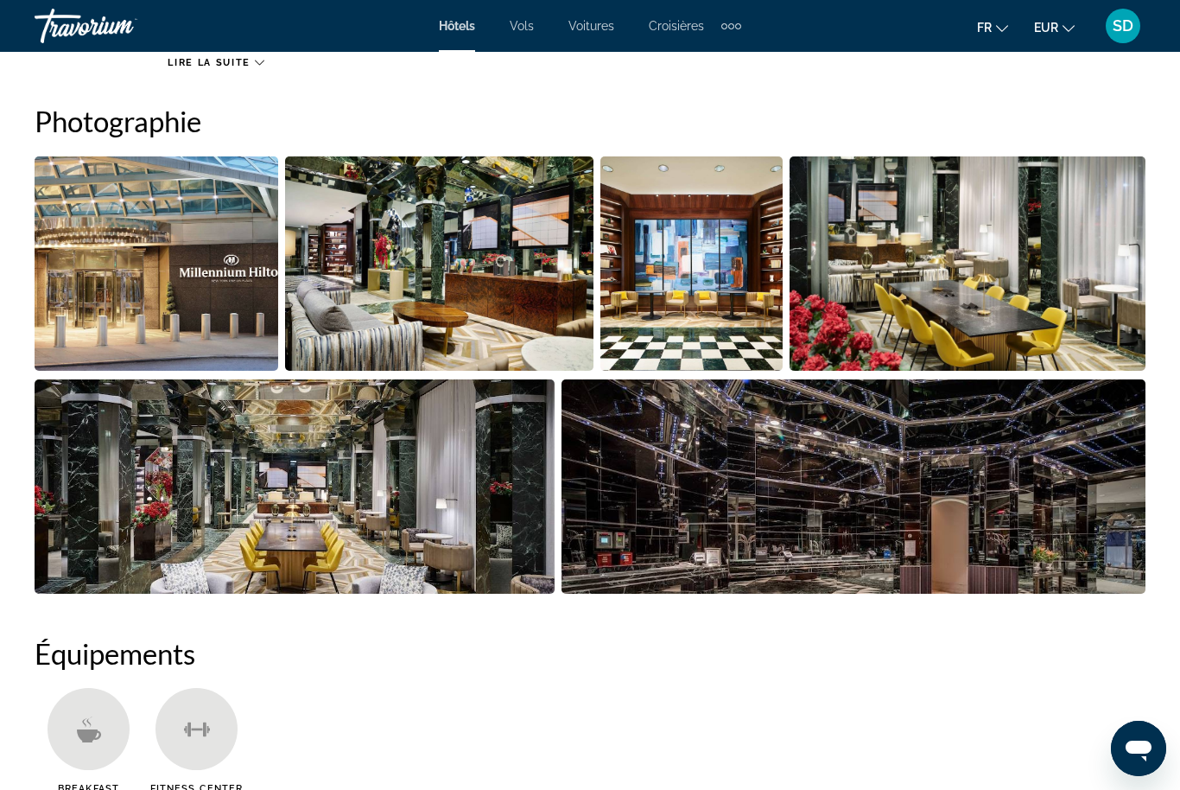
click at [196, 243] on img "Open full-screen image slider" at bounding box center [157, 263] width 244 height 214
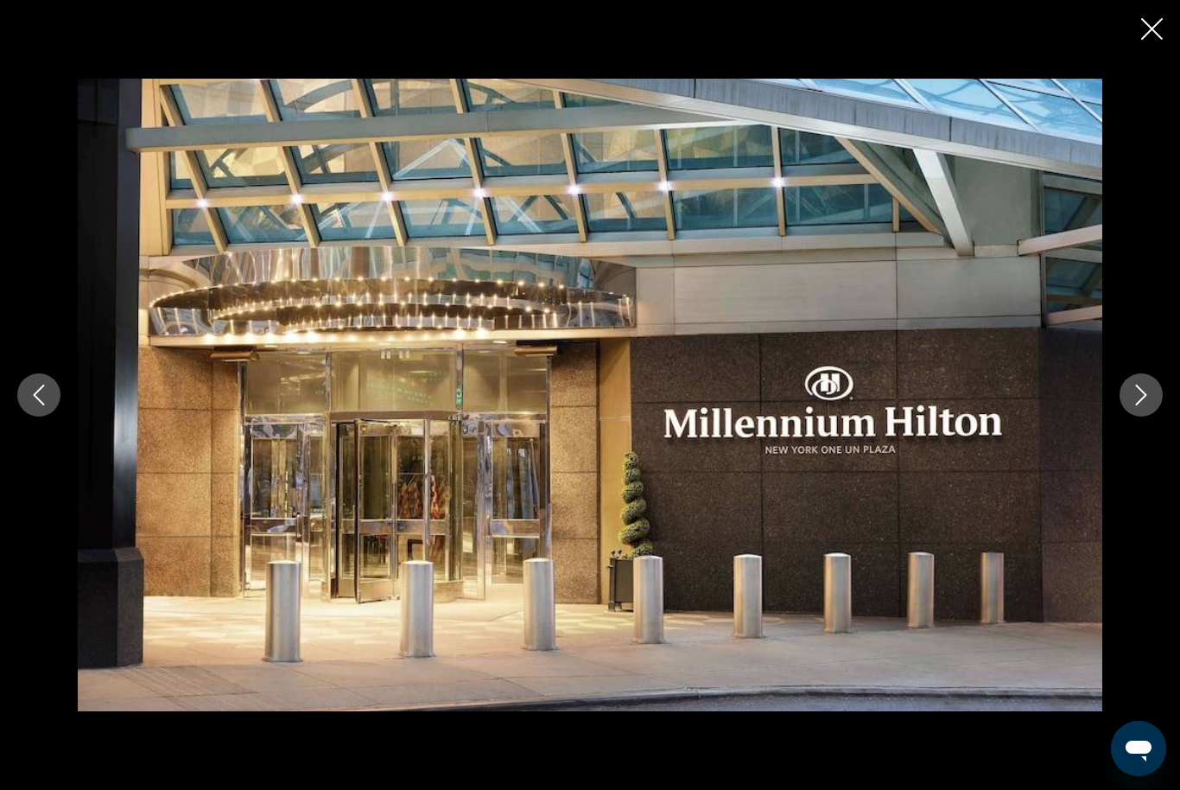
click at [1134, 405] on icon "Next image" at bounding box center [1141, 394] width 21 height 21
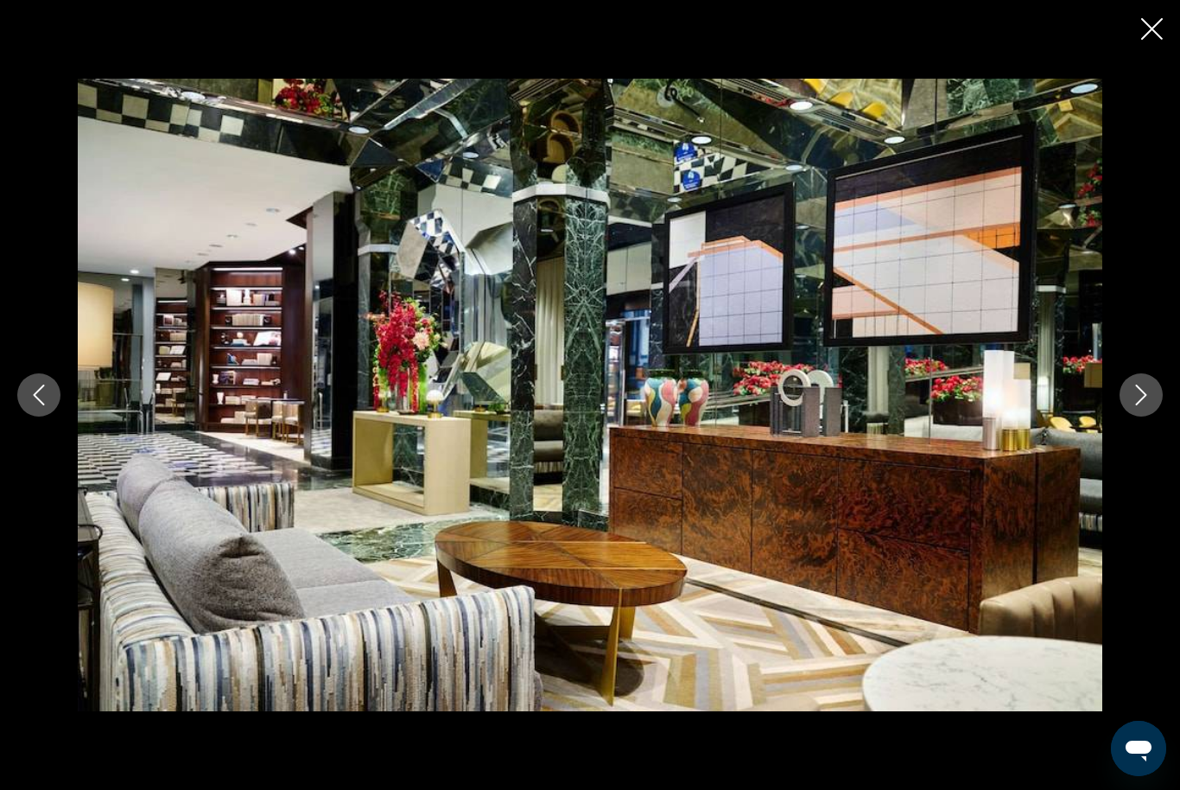
click at [1134, 405] on icon "Next image" at bounding box center [1141, 394] width 21 height 21
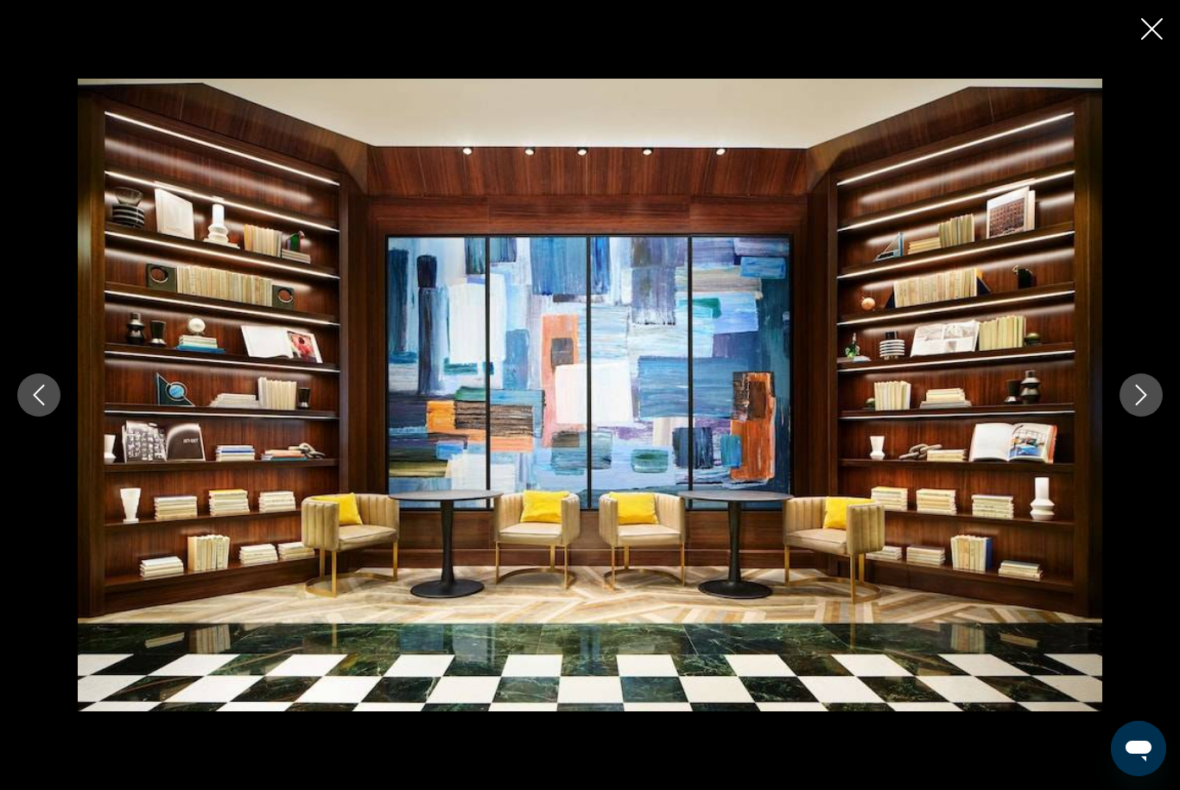
click at [1134, 405] on icon "Next image" at bounding box center [1141, 394] width 21 height 21
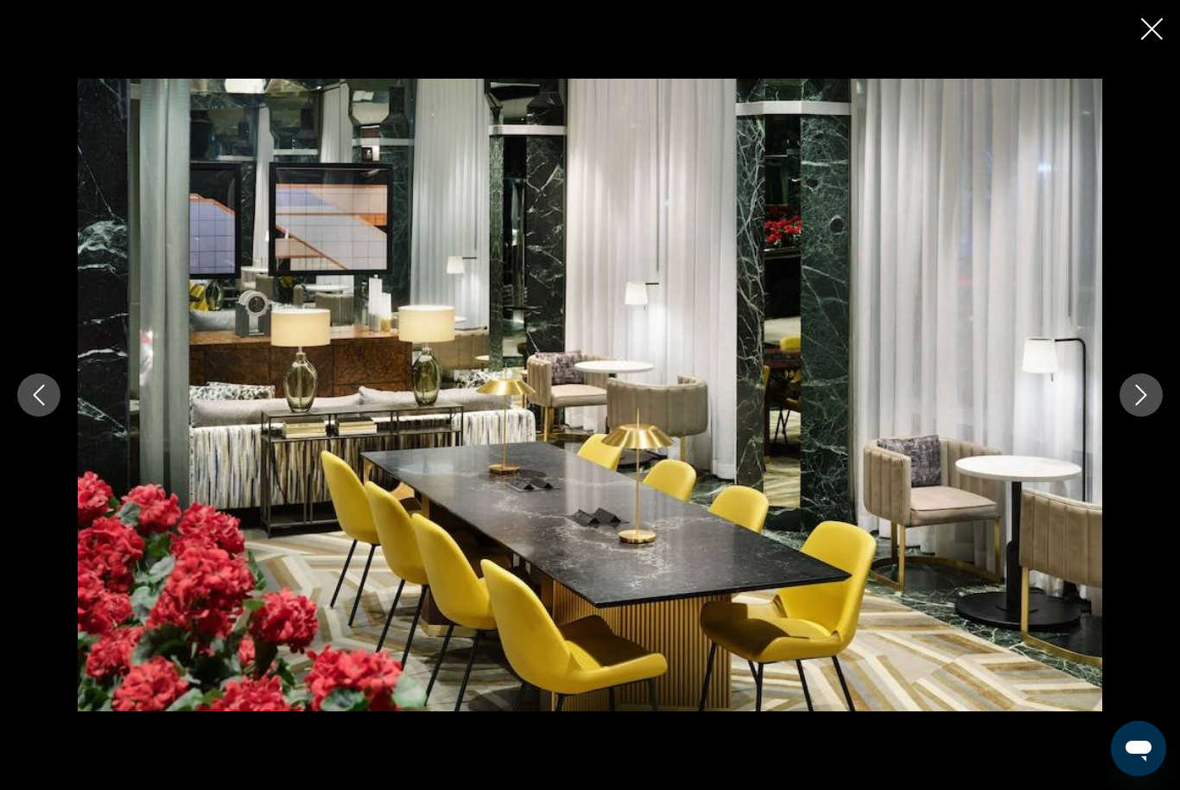
click at [1134, 405] on icon "Next image" at bounding box center [1141, 394] width 21 height 21
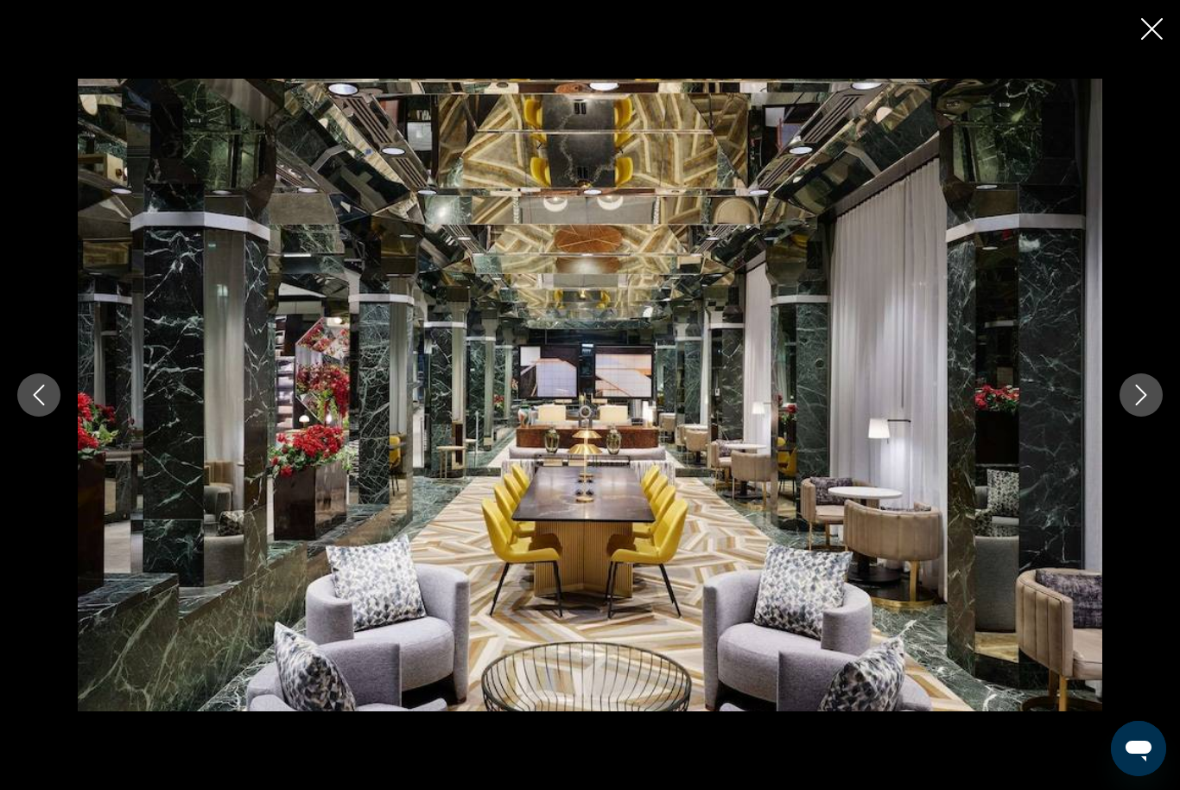
click at [1161, 416] on button "Next image" at bounding box center [1141, 394] width 43 height 43
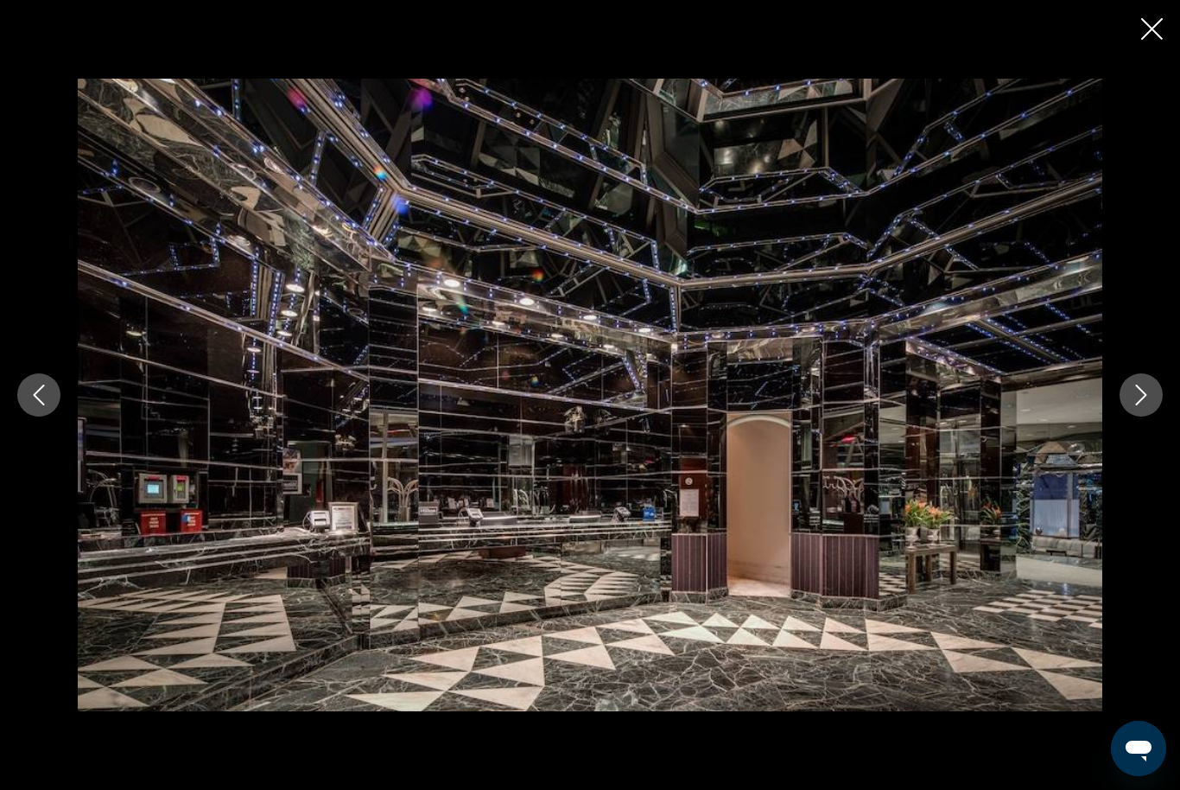
click at [1161, 416] on button "Next image" at bounding box center [1141, 394] width 43 height 43
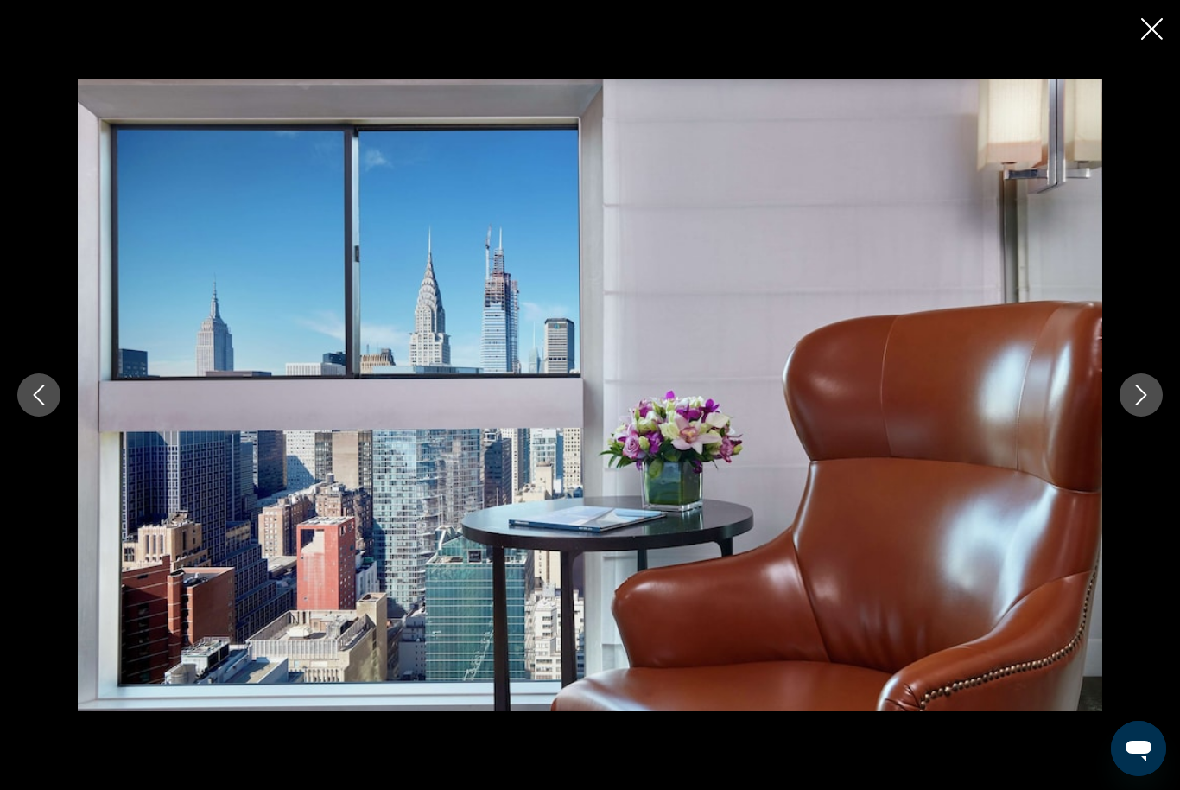
click at [1161, 416] on button "Next image" at bounding box center [1141, 394] width 43 height 43
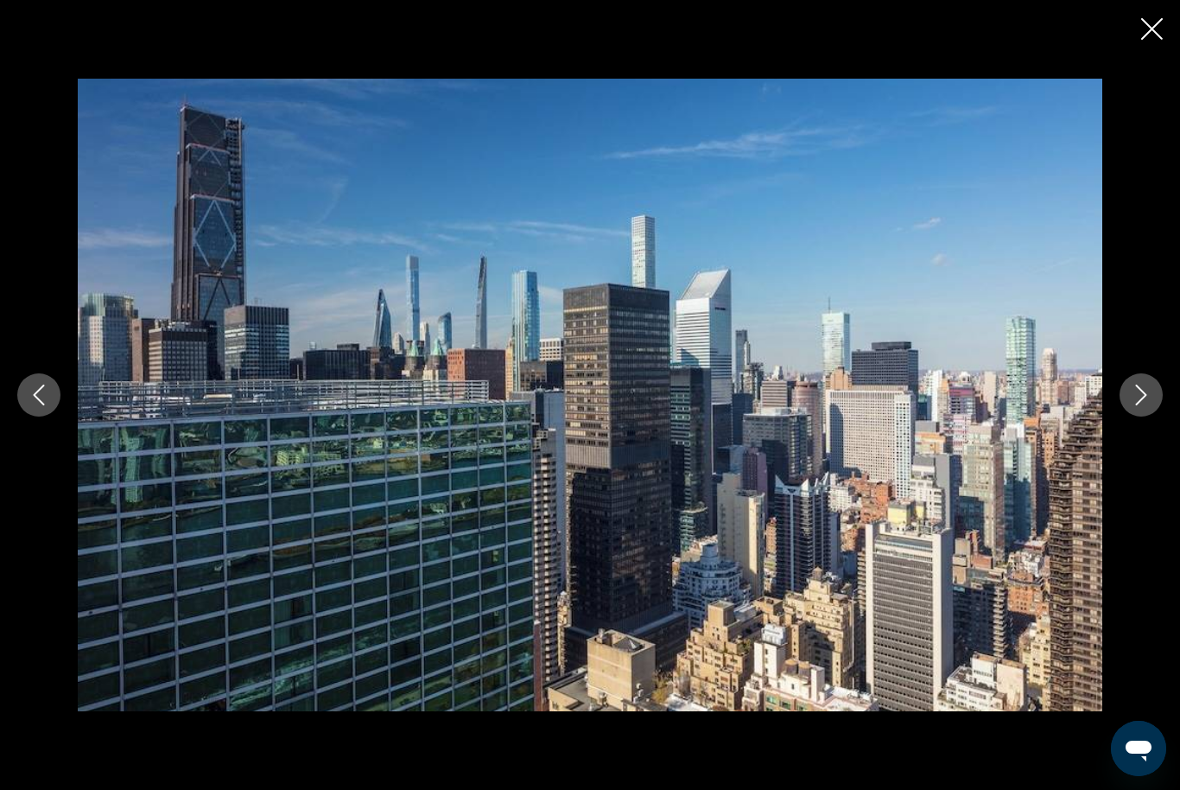
click at [1161, 416] on button "Next image" at bounding box center [1141, 394] width 43 height 43
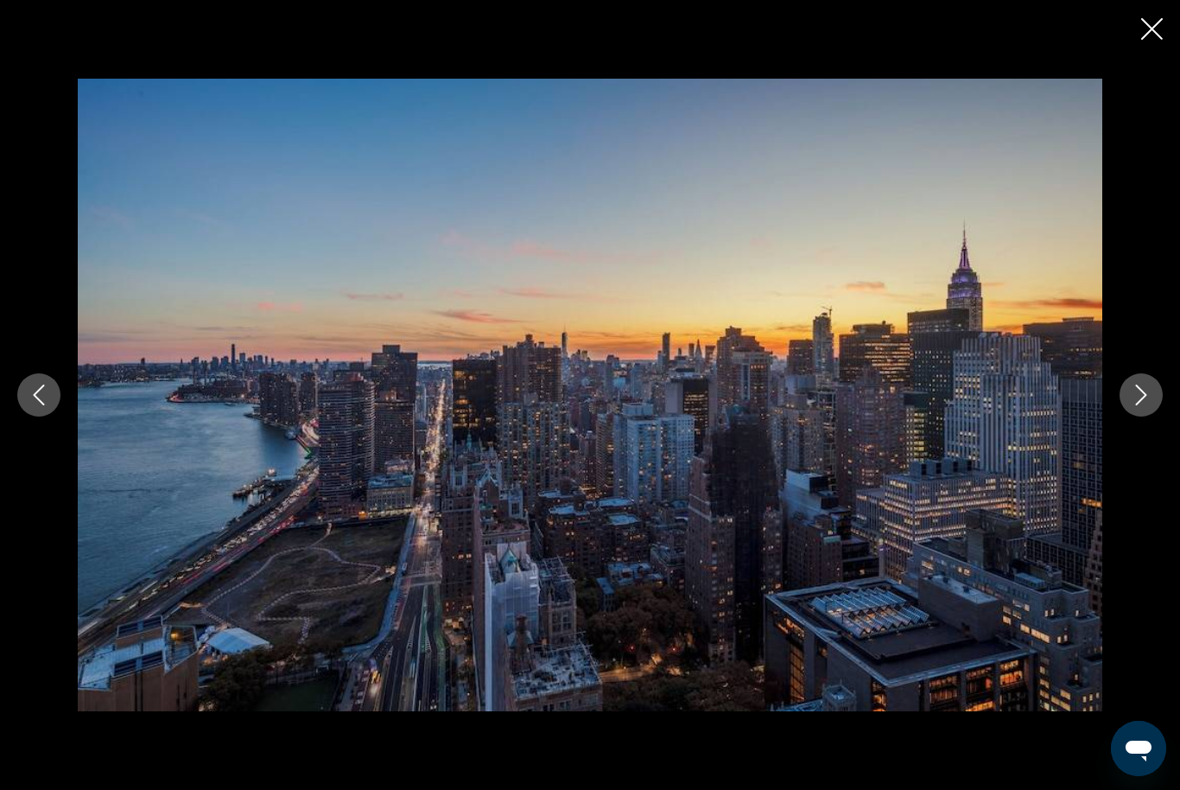
click at [1159, 416] on button "Next image" at bounding box center [1141, 394] width 43 height 43
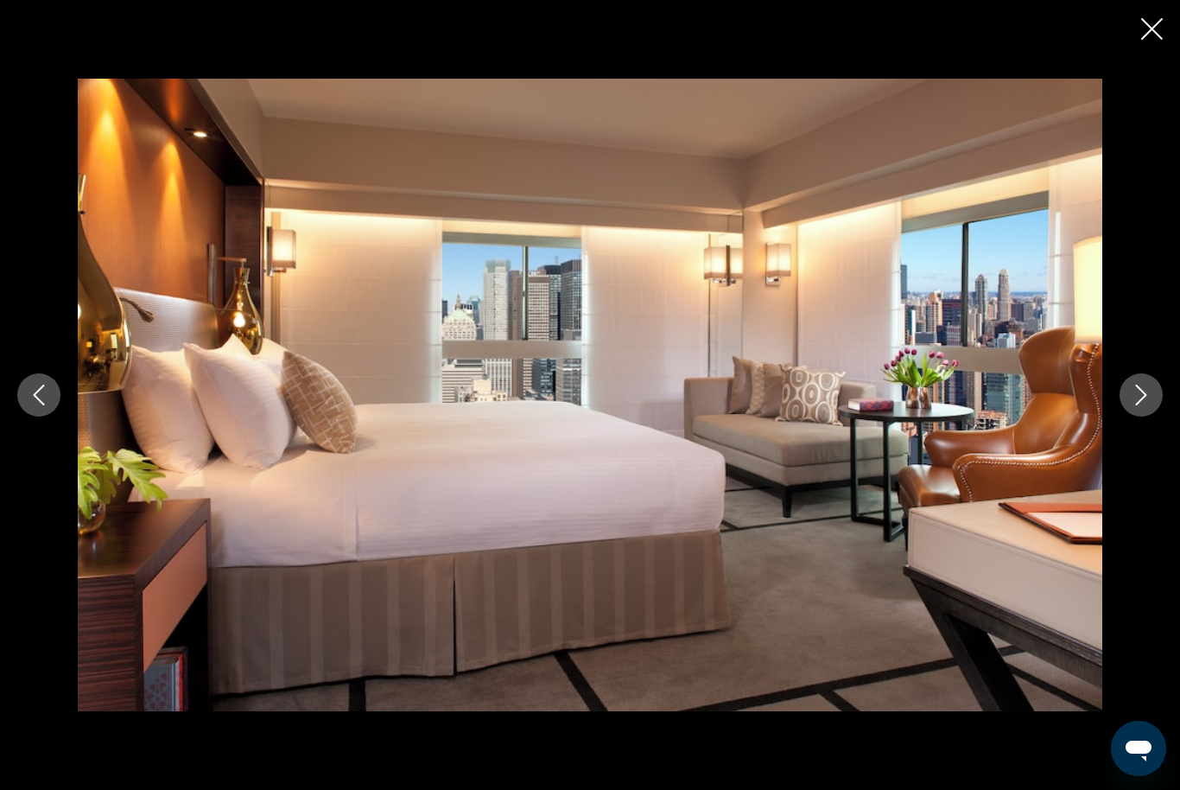
click at [1159, 416] on button "Next image" at bounding box center [1141, 394] width 43 height 43
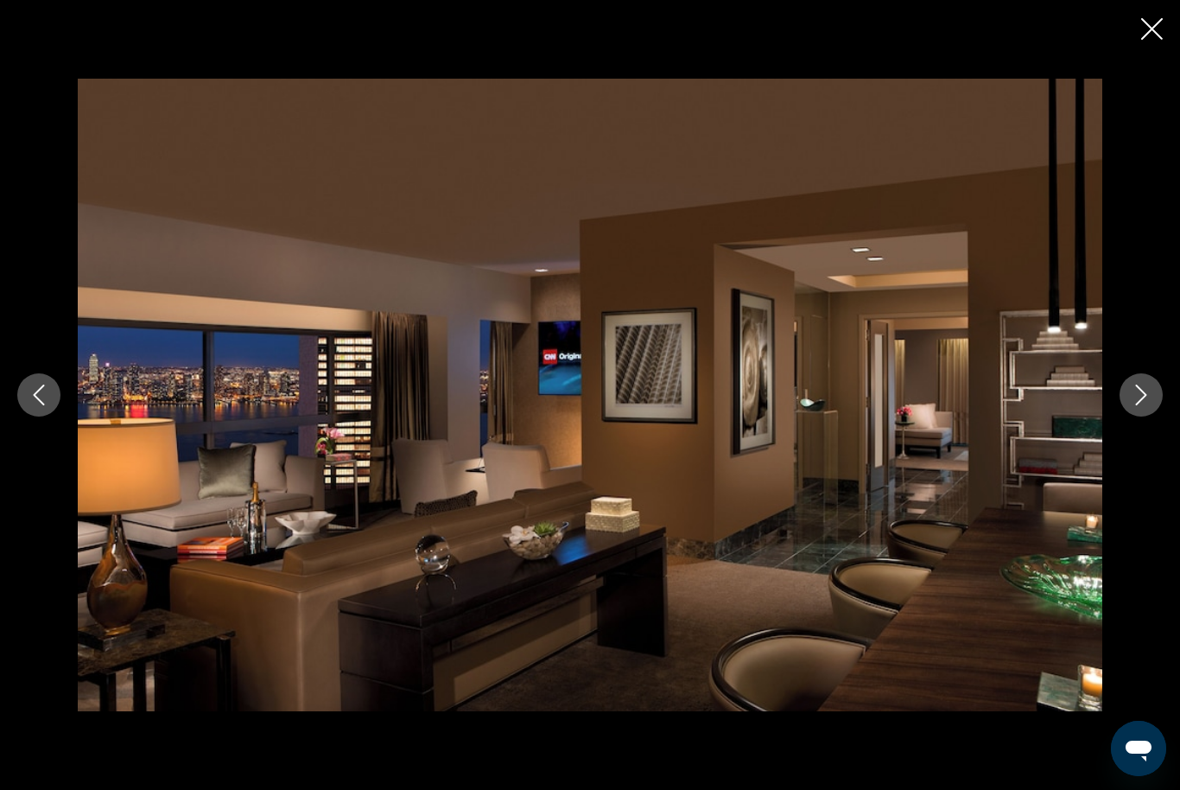
click at [1159, 416] on button "Next image" at bounding box center [1141, 394] width 43 height 43
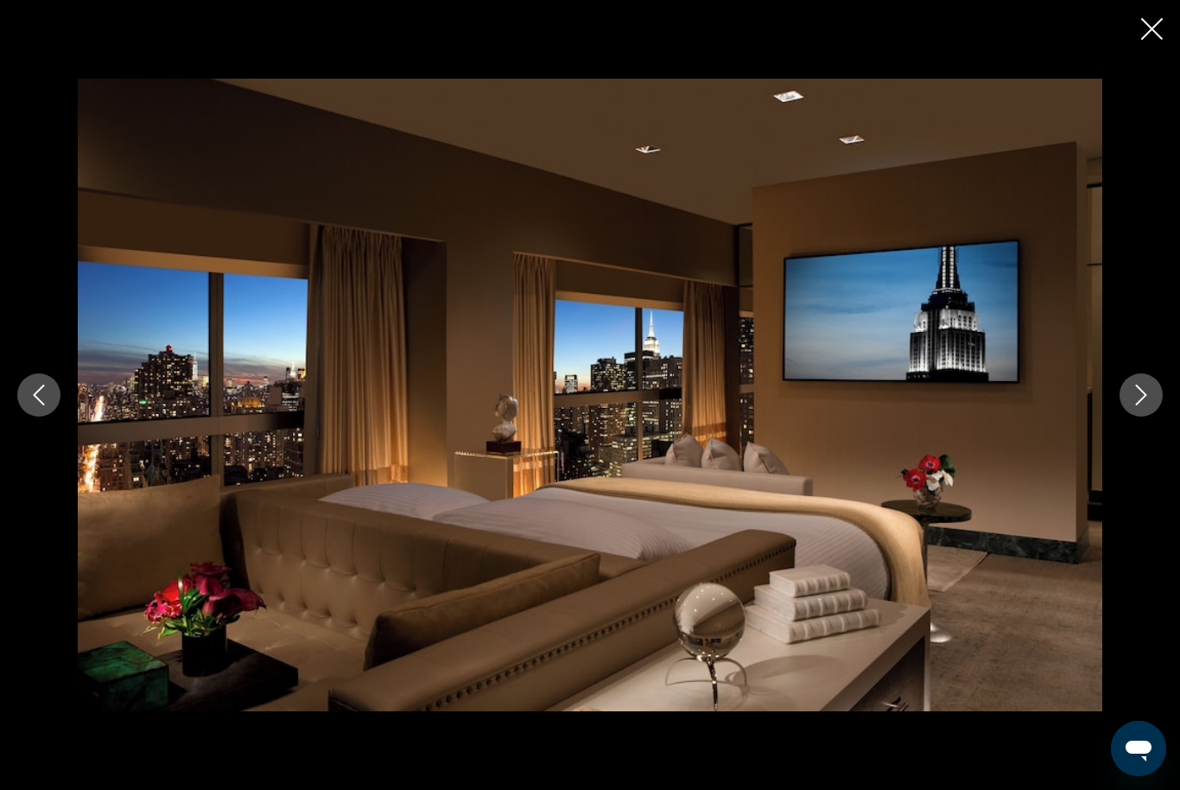
click at [1159, 416] on button "Next image" at bounding box center [1141, 394] width 43 height 43
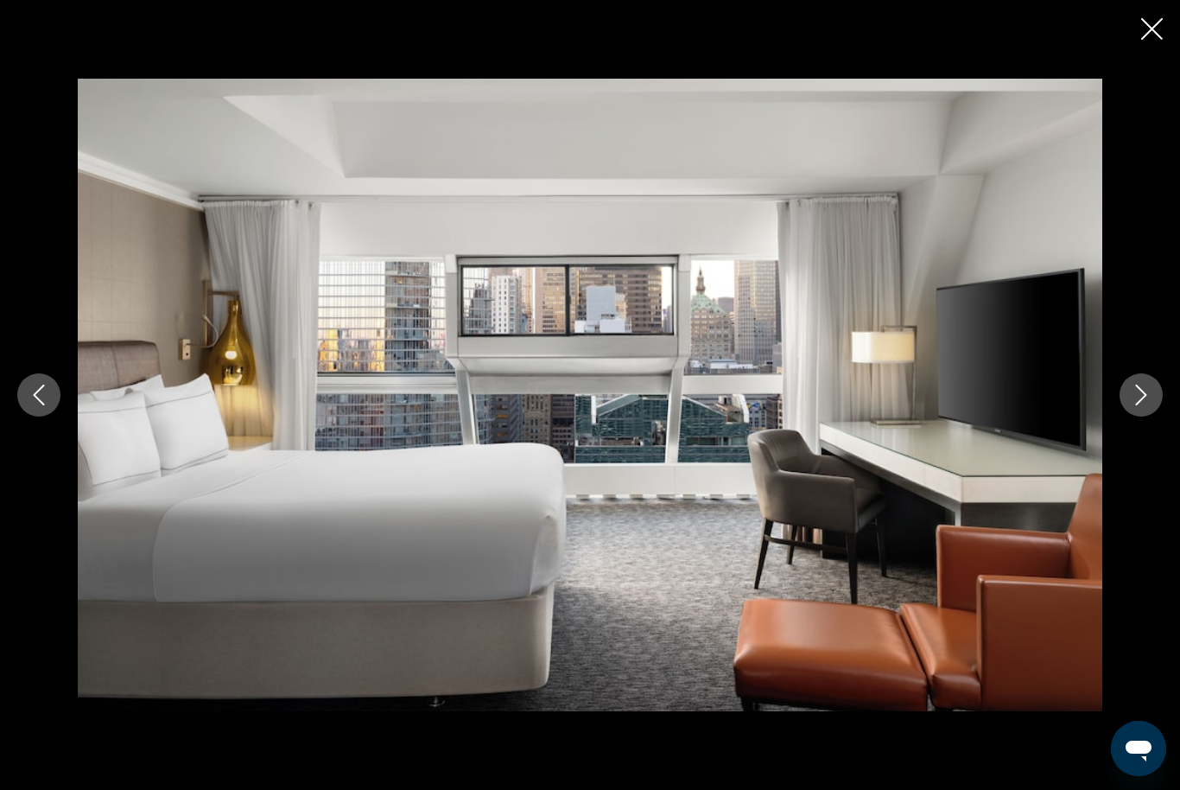
click at [1159, 416] on button "Next image" at bounding box center [1141, 394] width 43 height 43
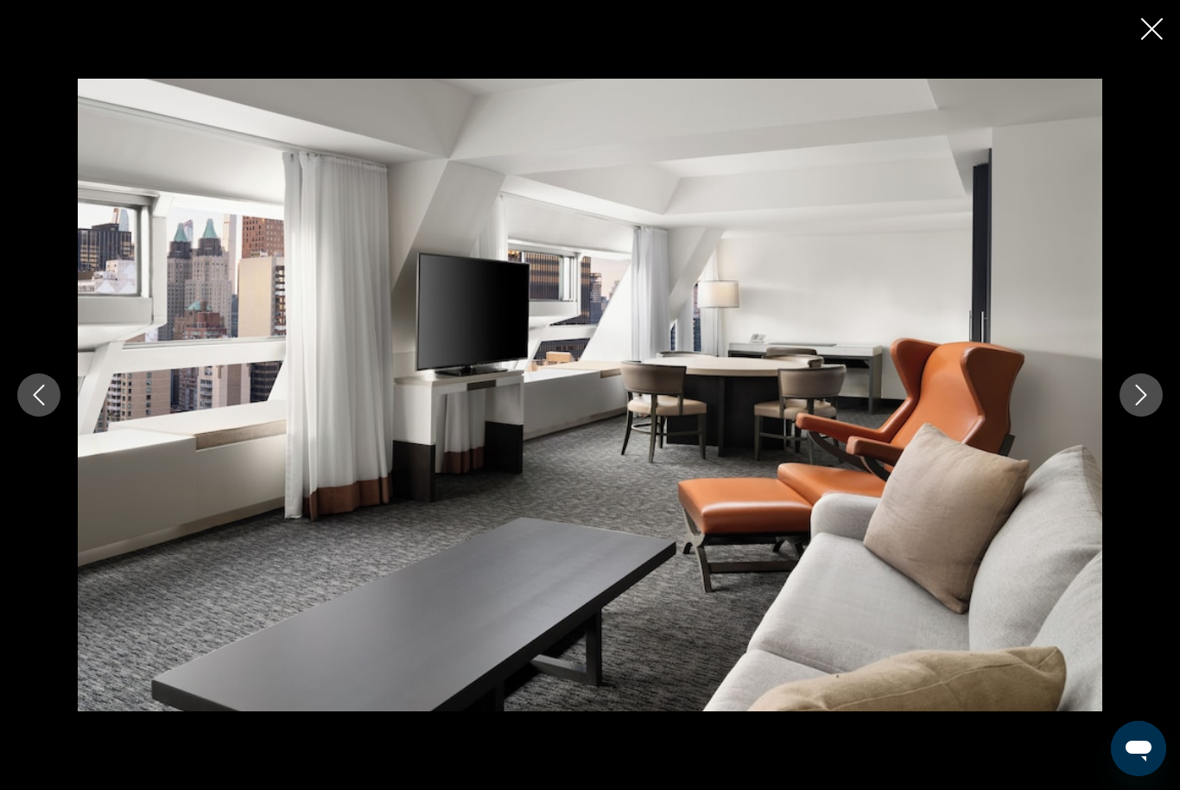
click at [1160, 416] on button "Next image" at bounding box center [1141, 394] width 43 height 43
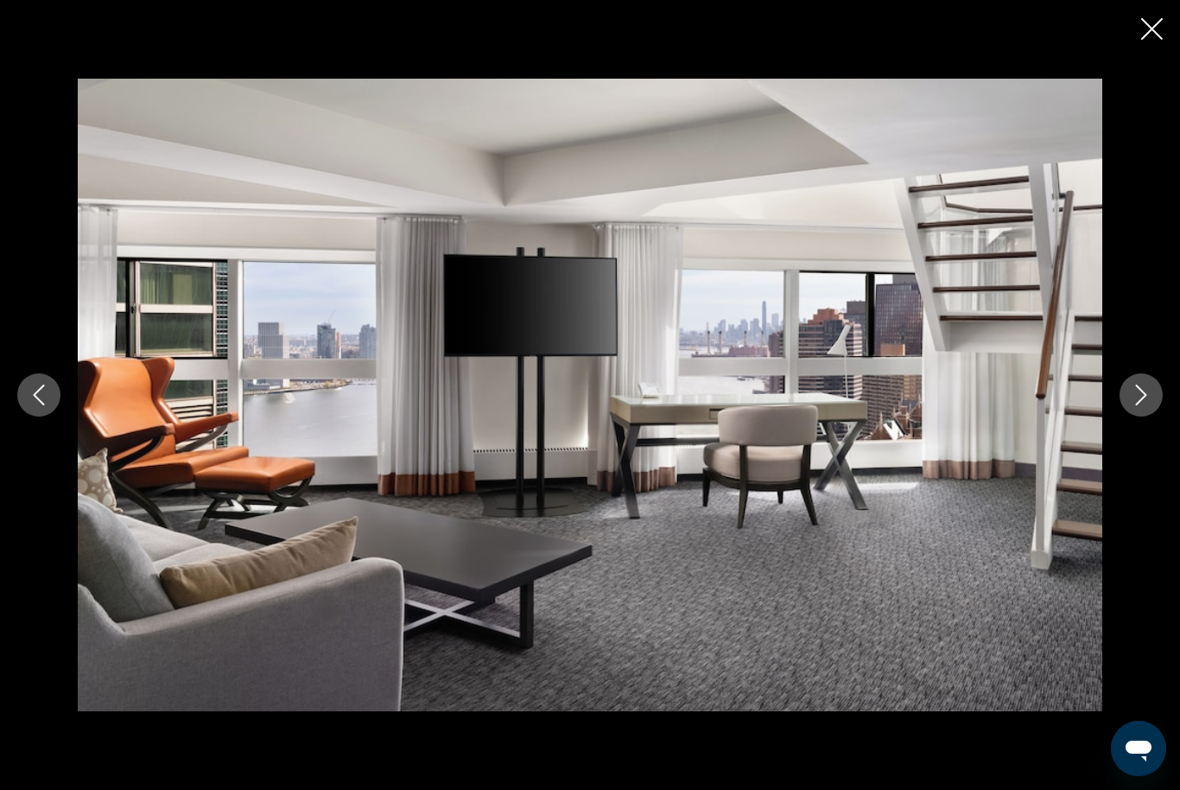
click at [1160, 416] on button "Next image" at bounding box center [1141, 394] width 43 height 43
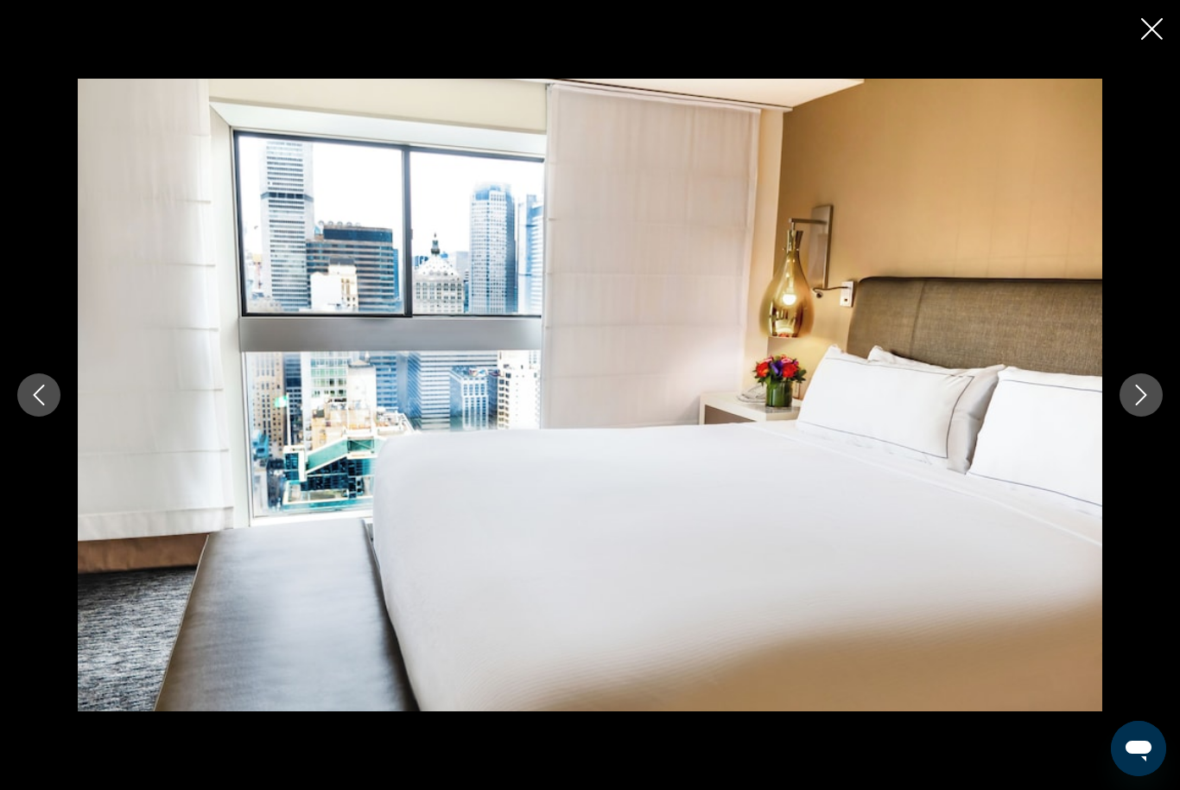
click at [1160, 416] on button "Next image" at bounding box center [1141, 394] width 43 height 43
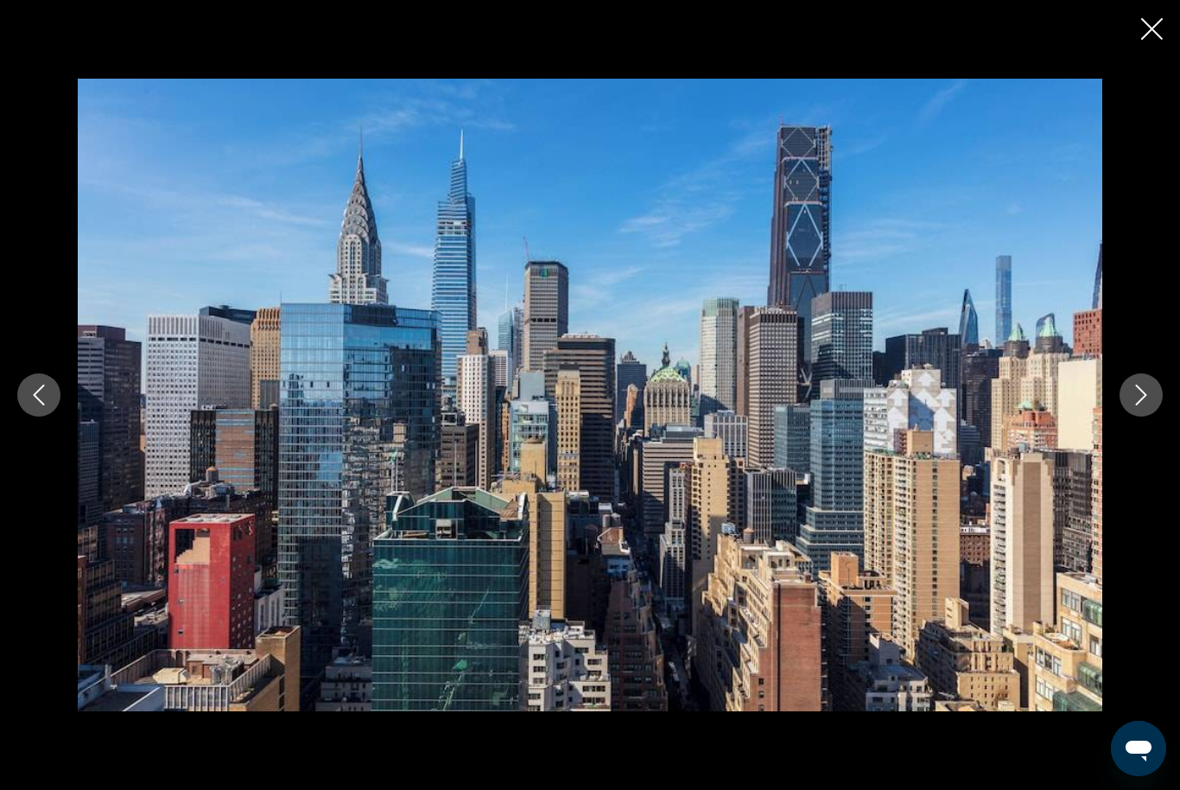
click at [1152, 35] on icon "Close slideshow" at bounding box center [1152, 29] width 22 height 22
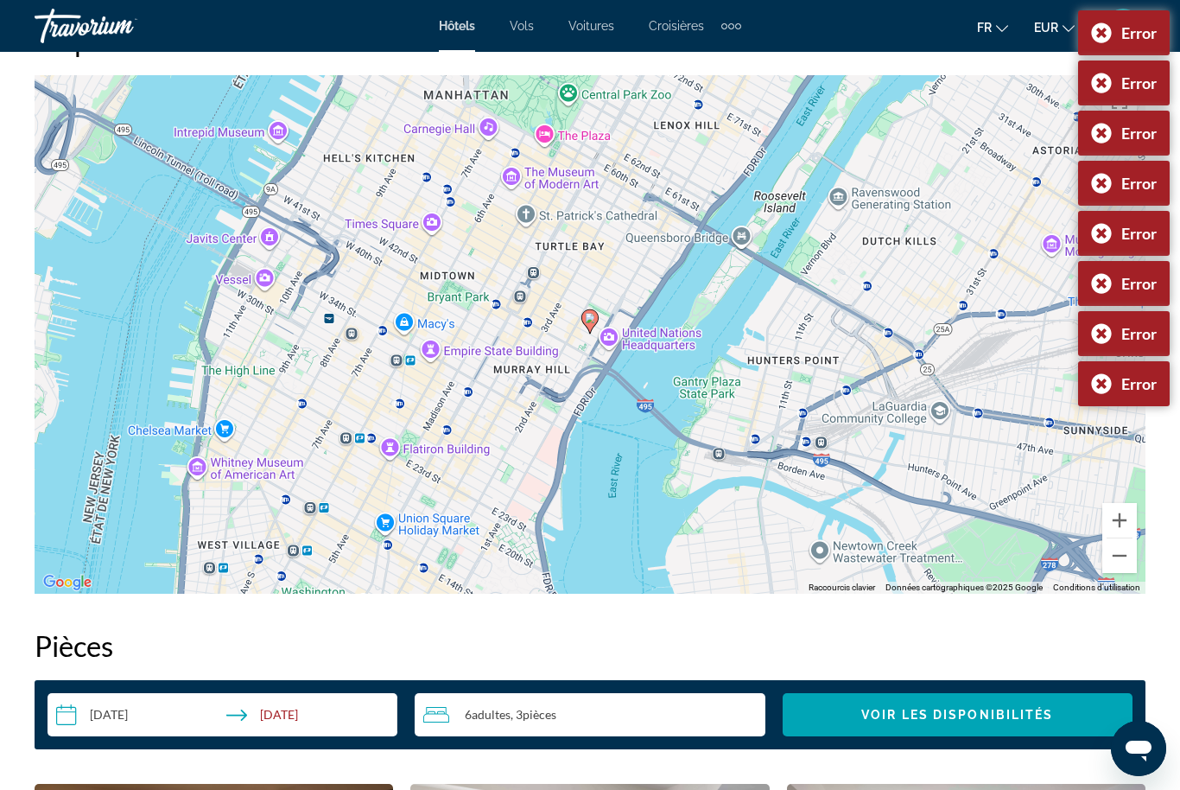
scroll to position [0, 0]
